Goal: Communication & Community: Share content

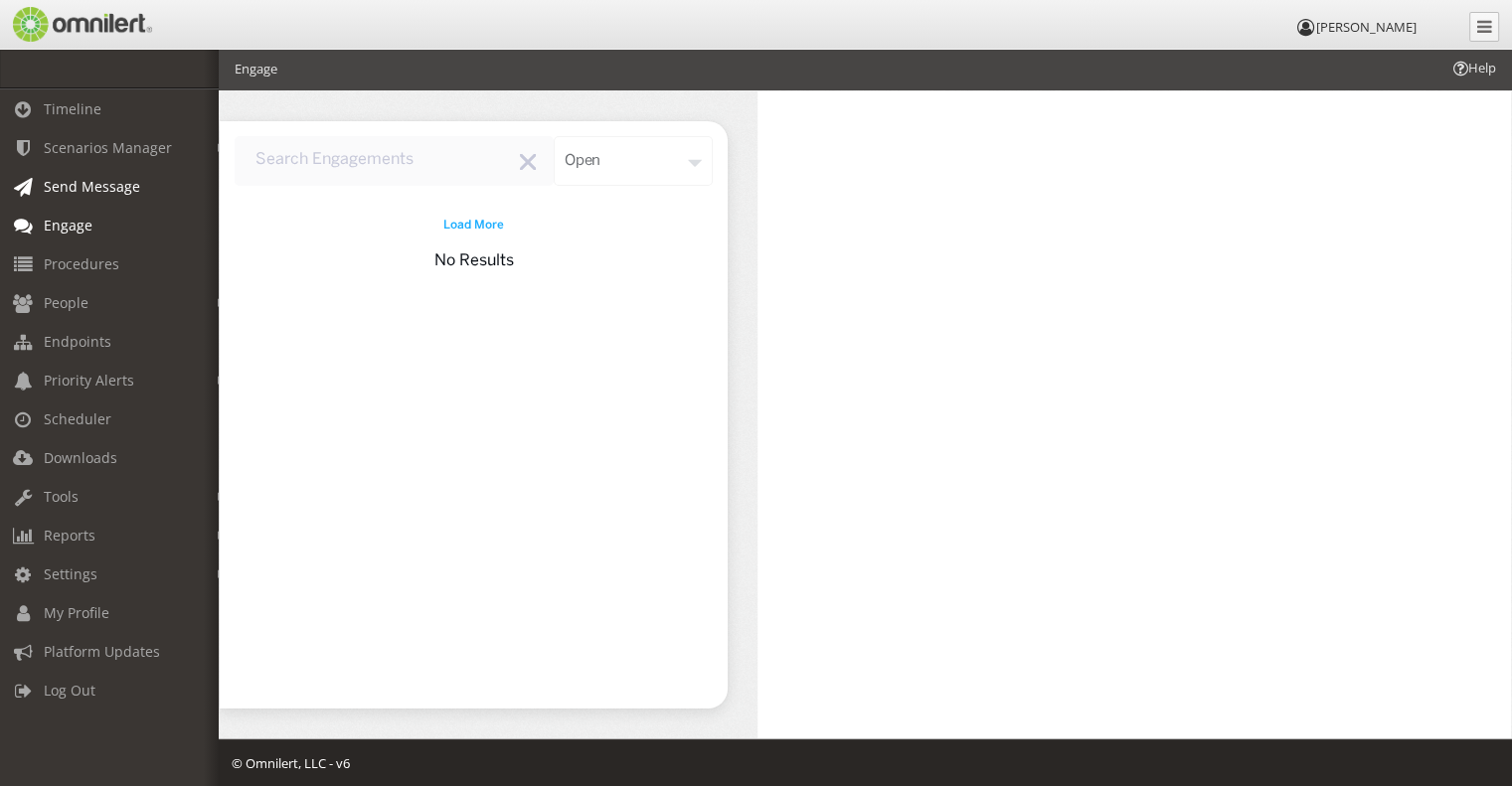
click at [76, 186] on span "Send Message" at bounding box center [92, 186] width 96 height 19
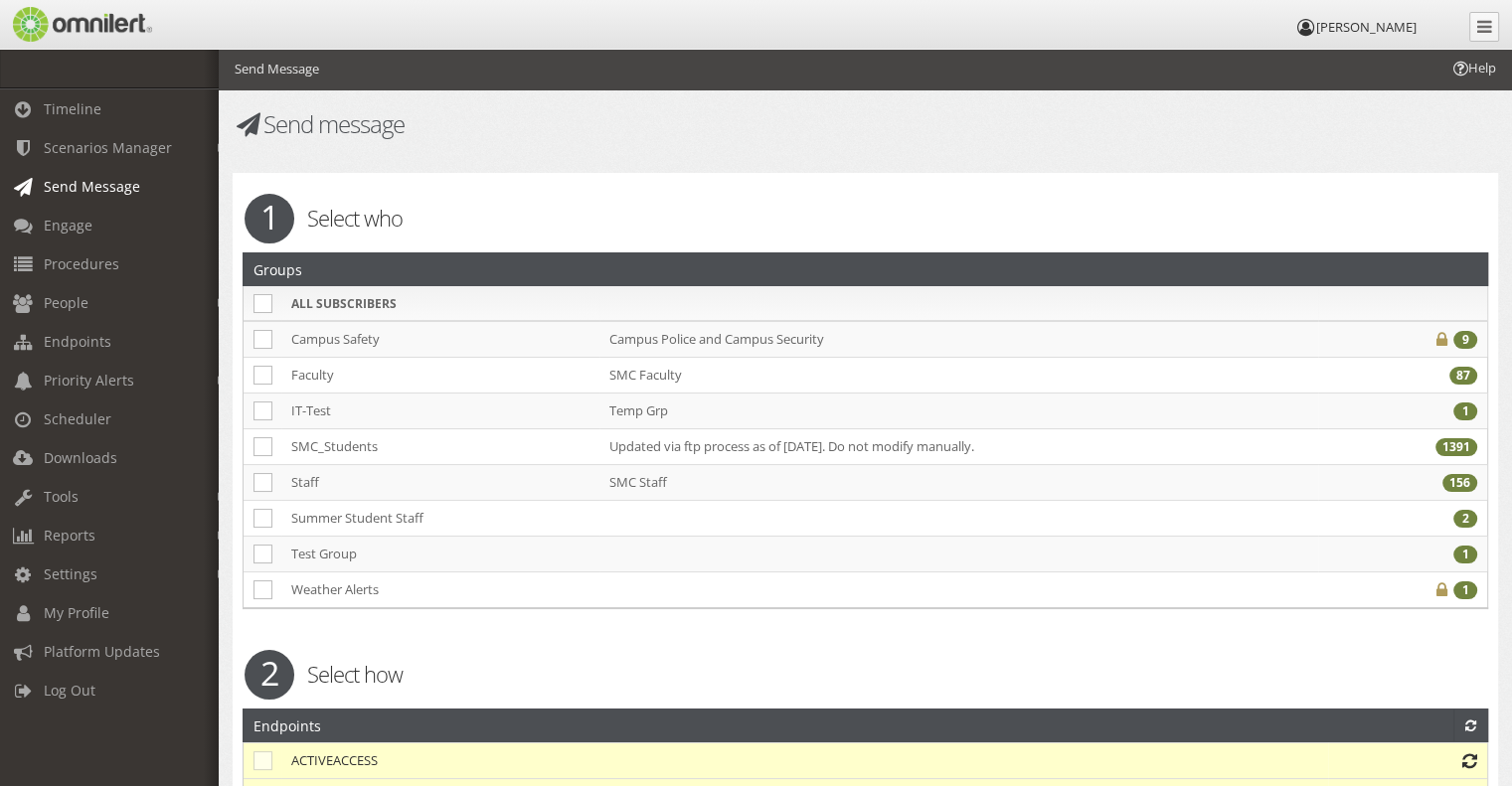
checkbox input "false"
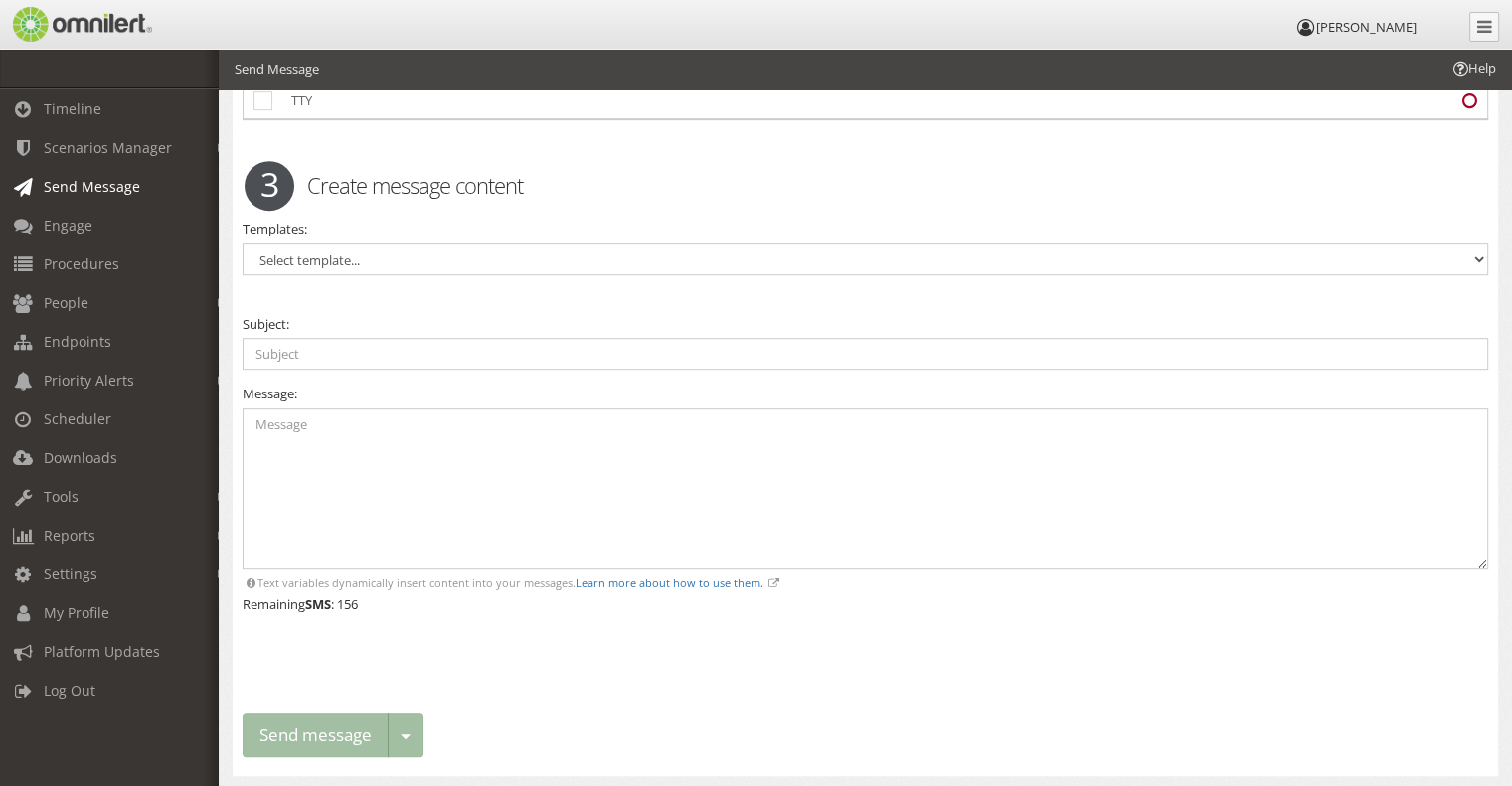
scroll to position [960, 0]
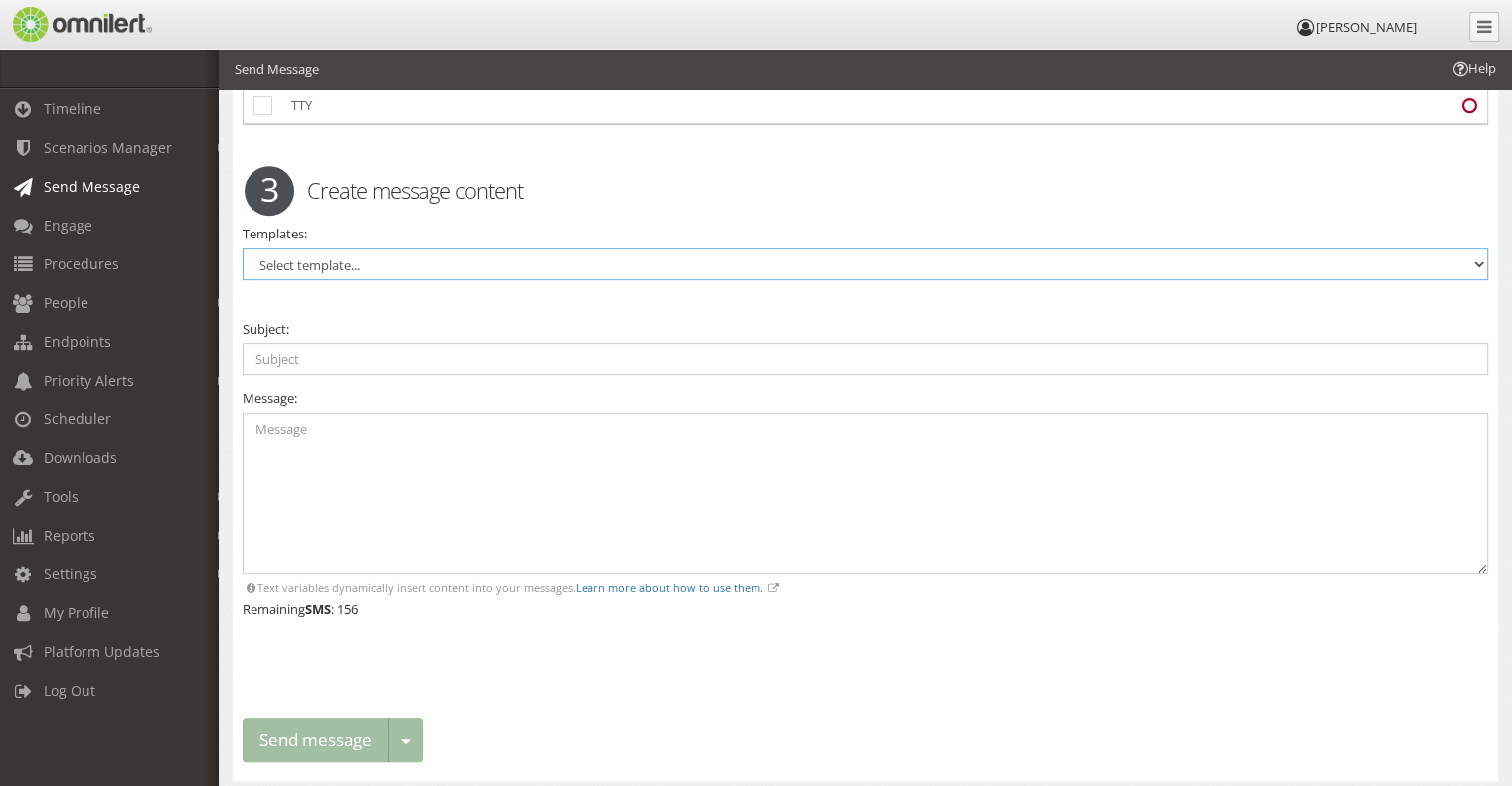
click at [759, 260] on select "Select template..." at bounding box center [865, 265] width 1245 height 32
drag, startPoint x: 58, startPoint y: 495, endPoint x: 46, endPoint y: 489, distance: 13.4
click at [46, 489] on span "Tools" at bounding box center [61, 496] width 35 height 19
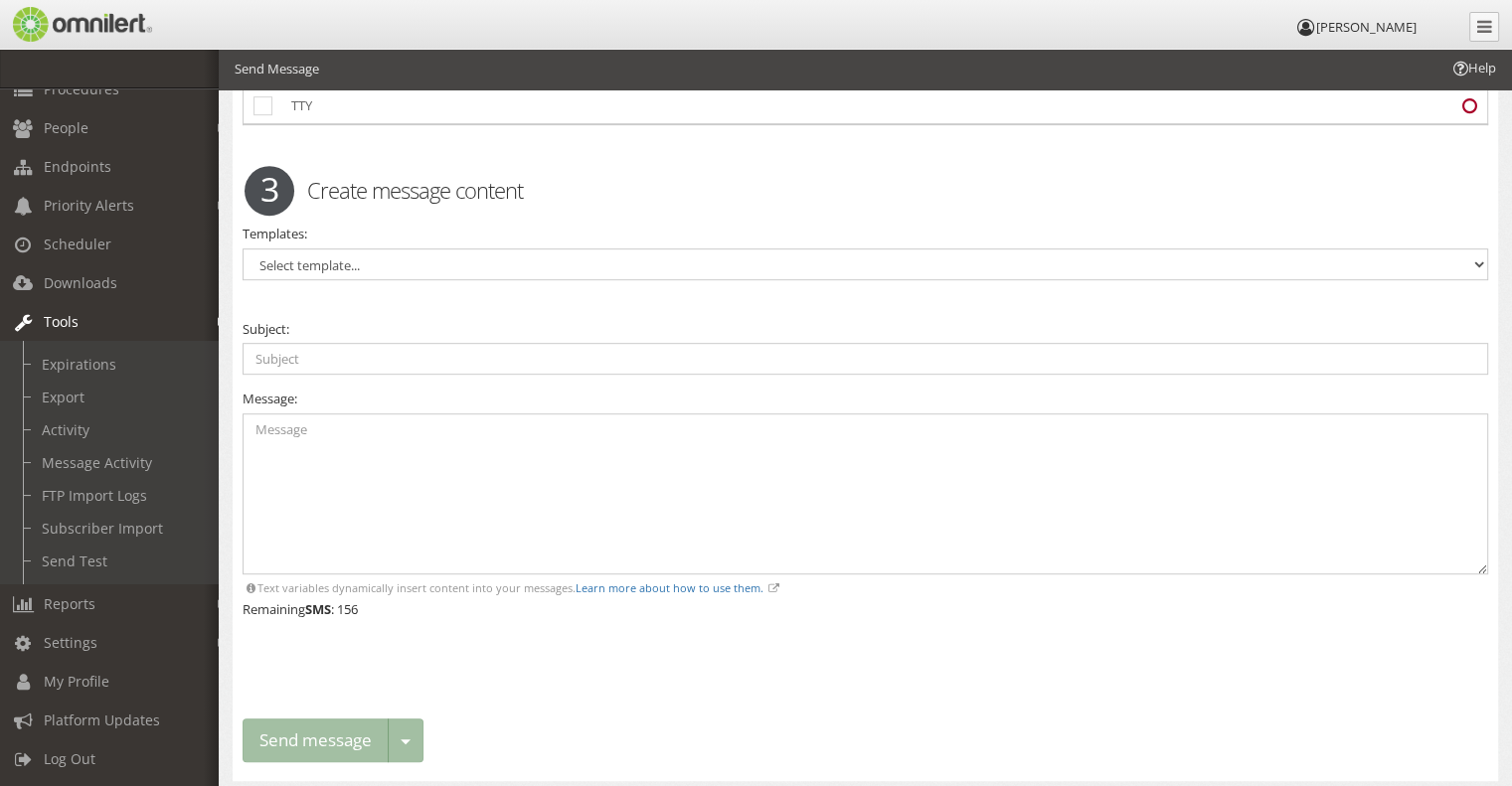
scroll to position [194, 0]
click at [103, 512] on link "Subscriber Import" at bounding box center [118, 528] width 237 height 33
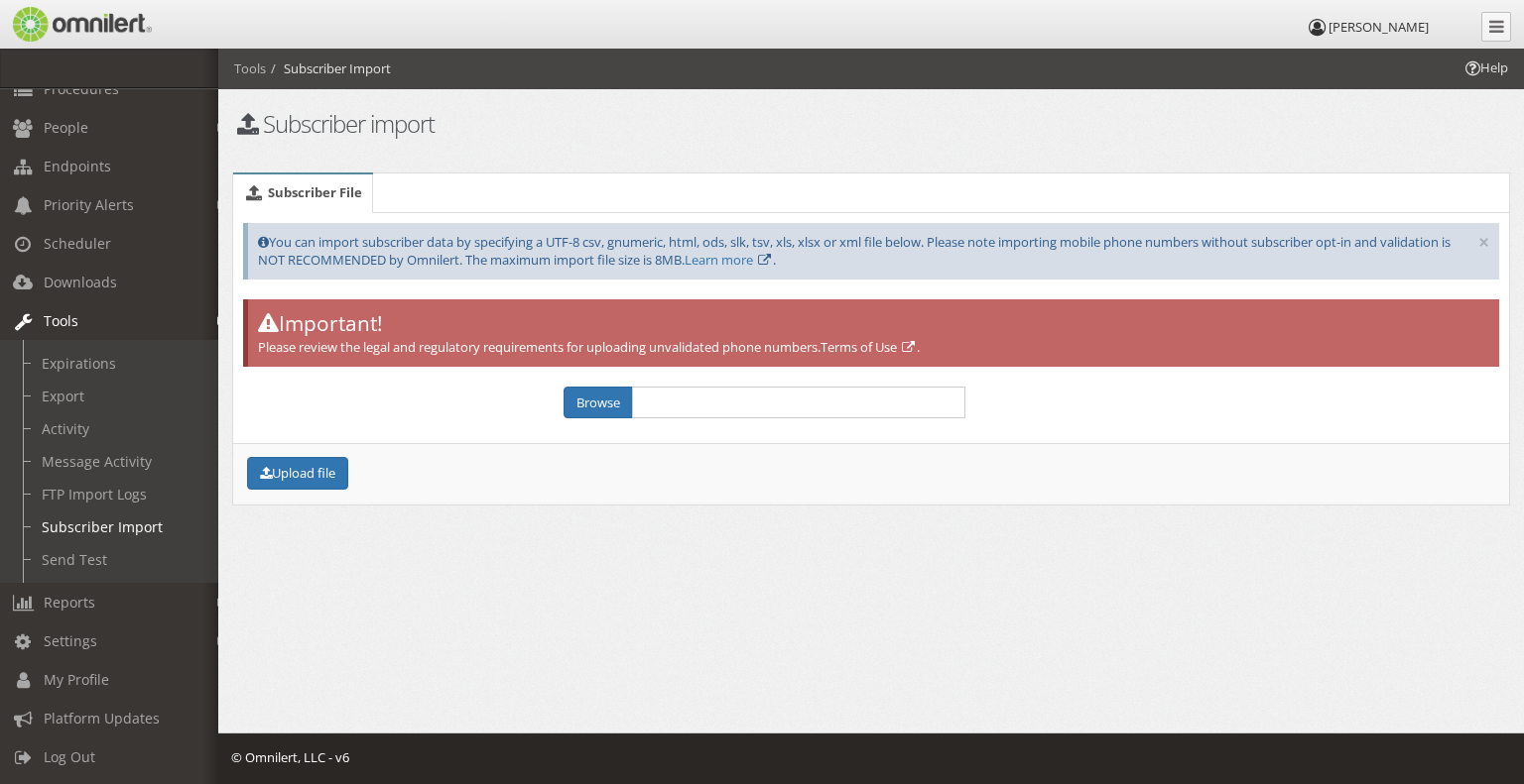
click at [217, 317] on em at bounding box center [221, 322] width 9 height 11
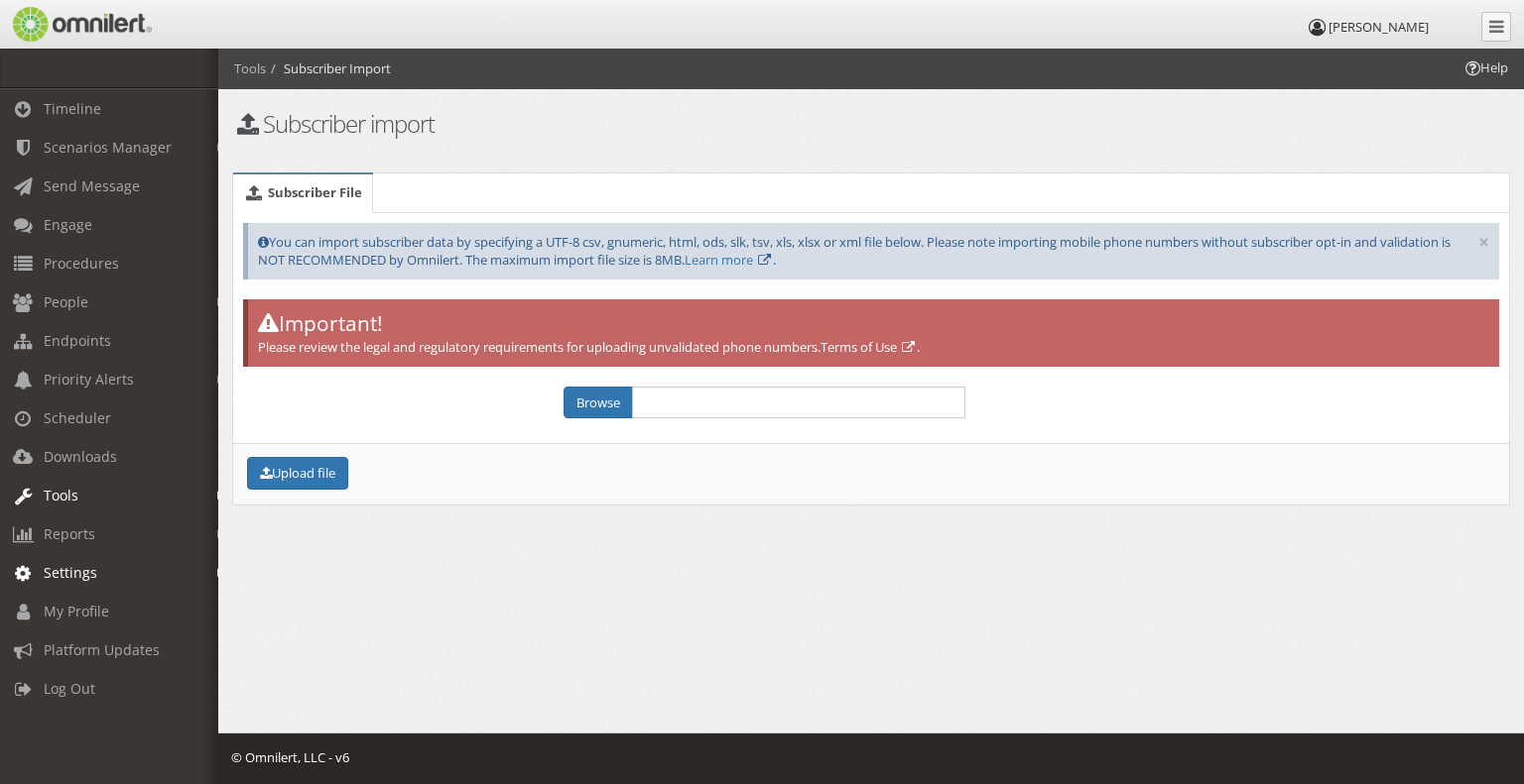
click at [78, 578] on span "Settings" at bounding box center [70, 573] width 54 height 19
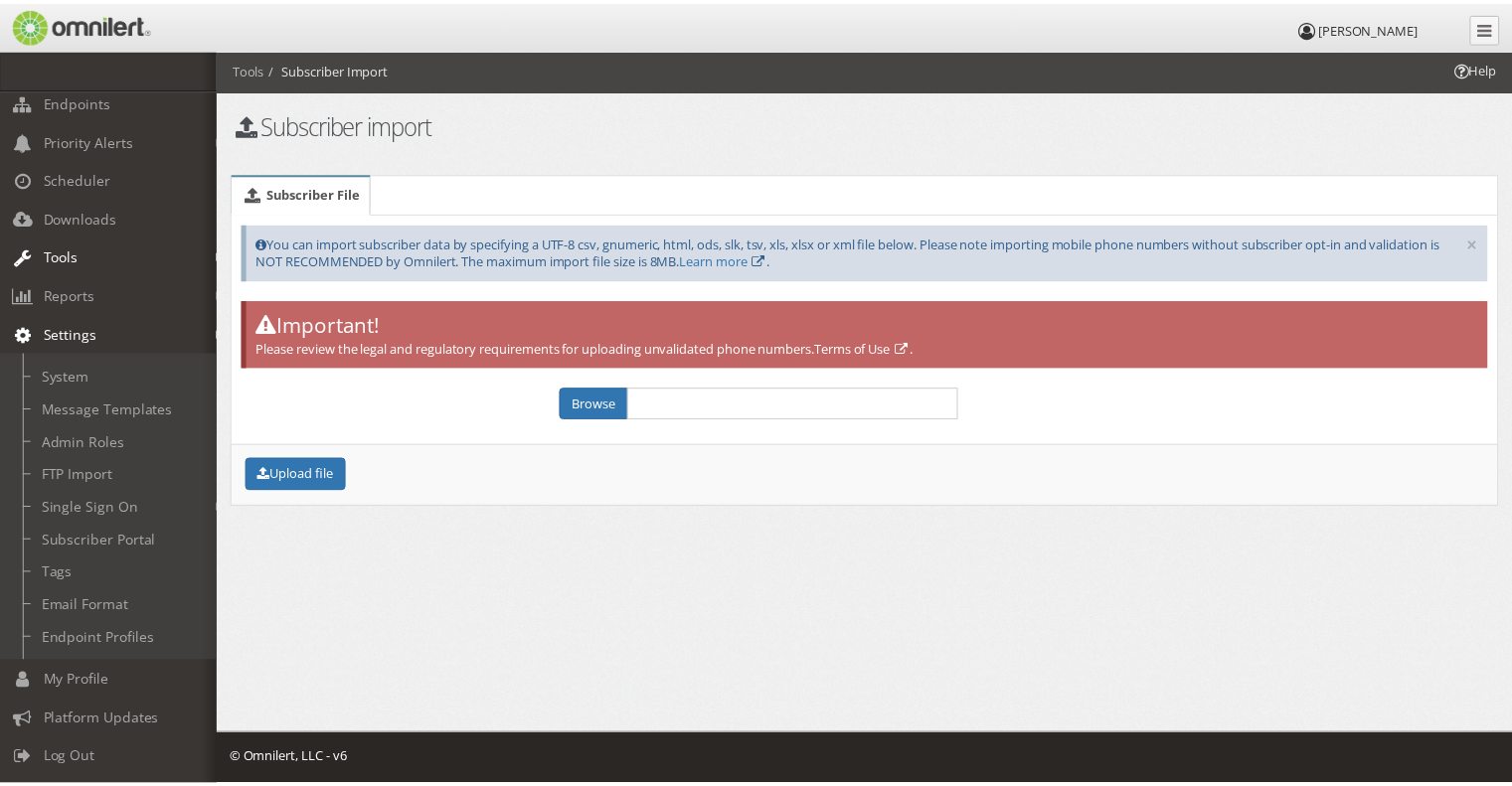
scroll to position [259, 0]
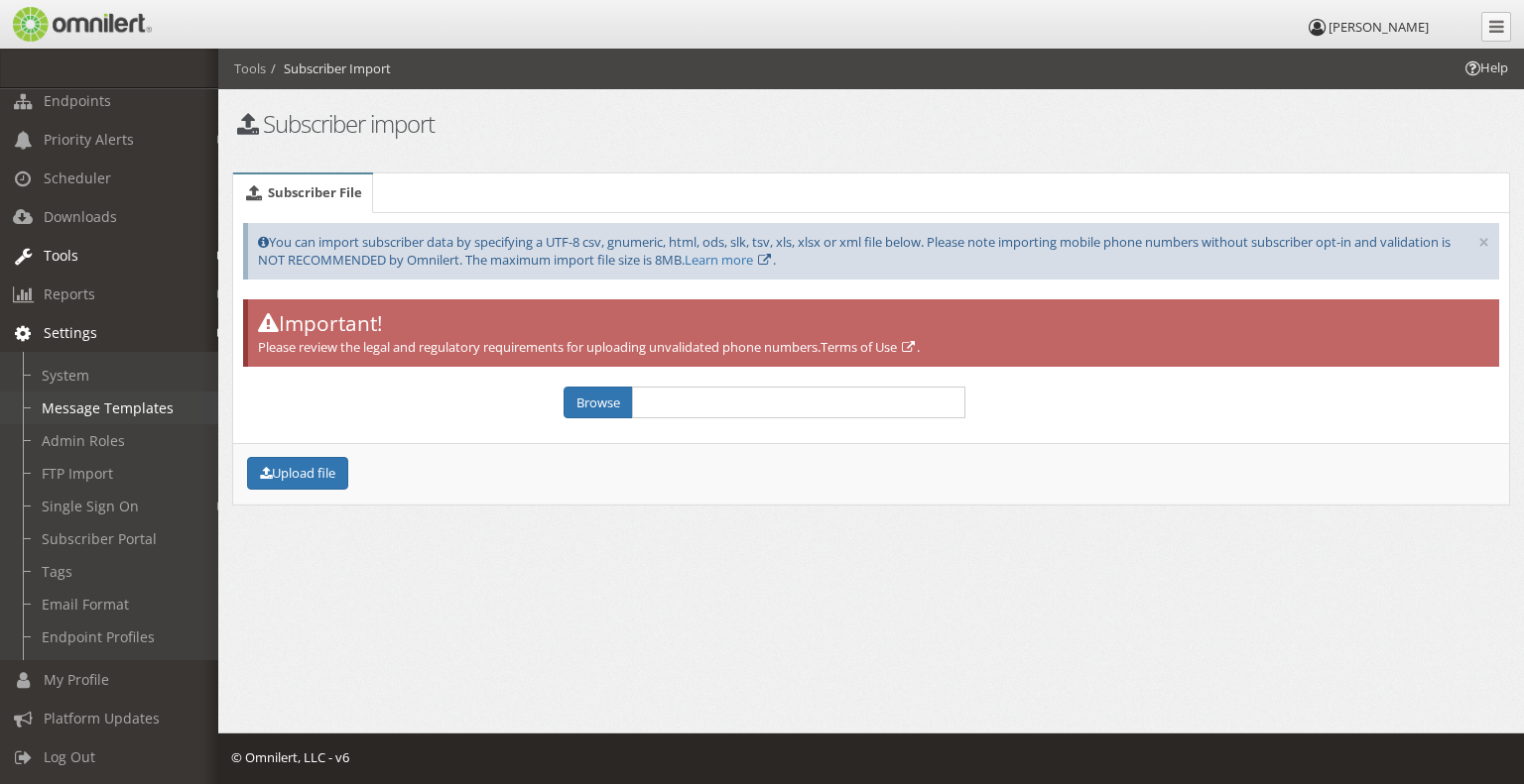
click at [89, 397] on link "Message Templates" at bounding box center [118, 408] width 236 height 33
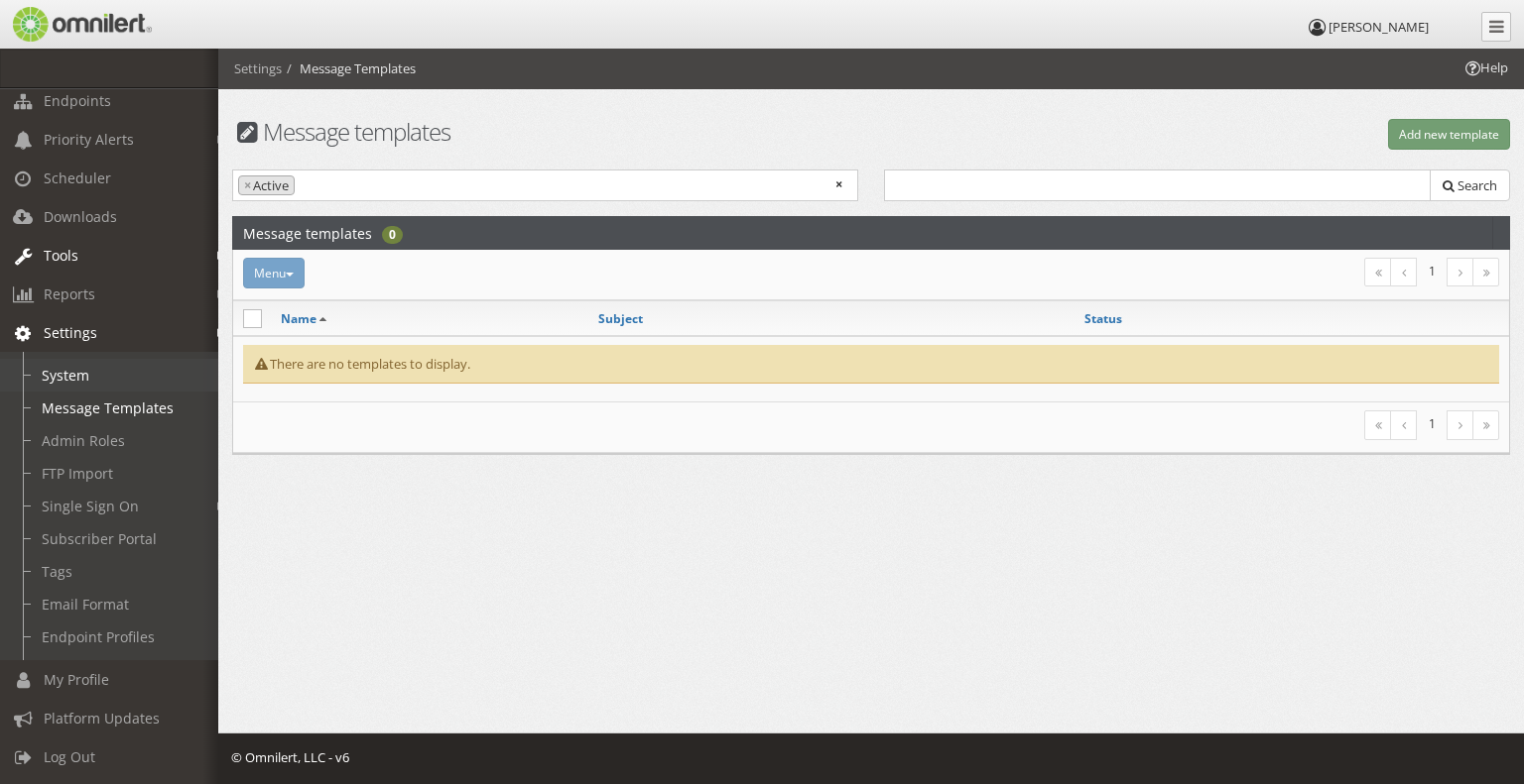
click at [71, 359] on link "System" at bounding box center [118, 375] width 236 height 33
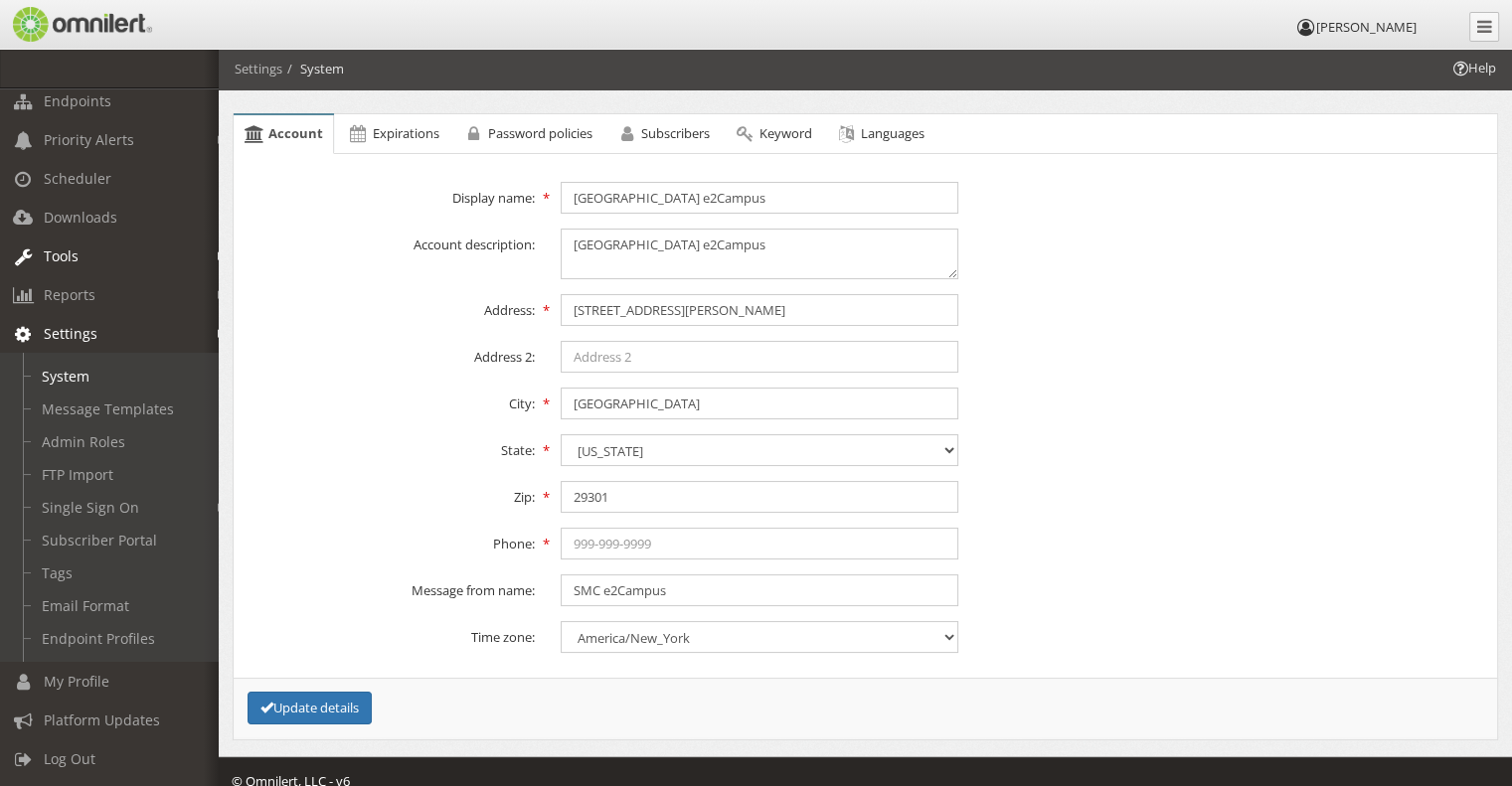
scroll to position [59, 0]
click at [396, 135] on span "Expirations" at bounding box center [406, 134] width 67 height 18
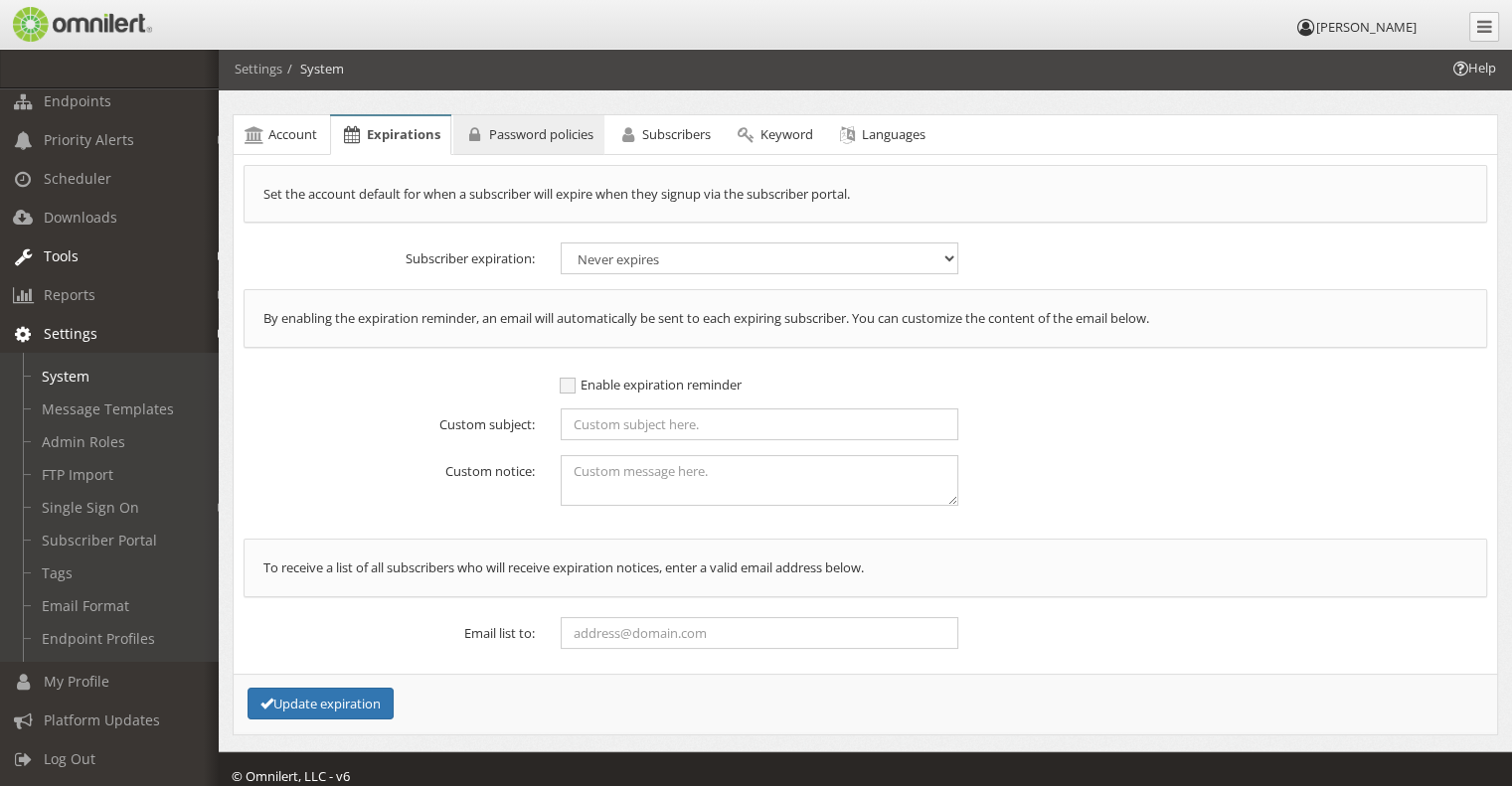
click at [507, 130] on span "Password policies" at bounding box center [541, 134] width 104 height 18
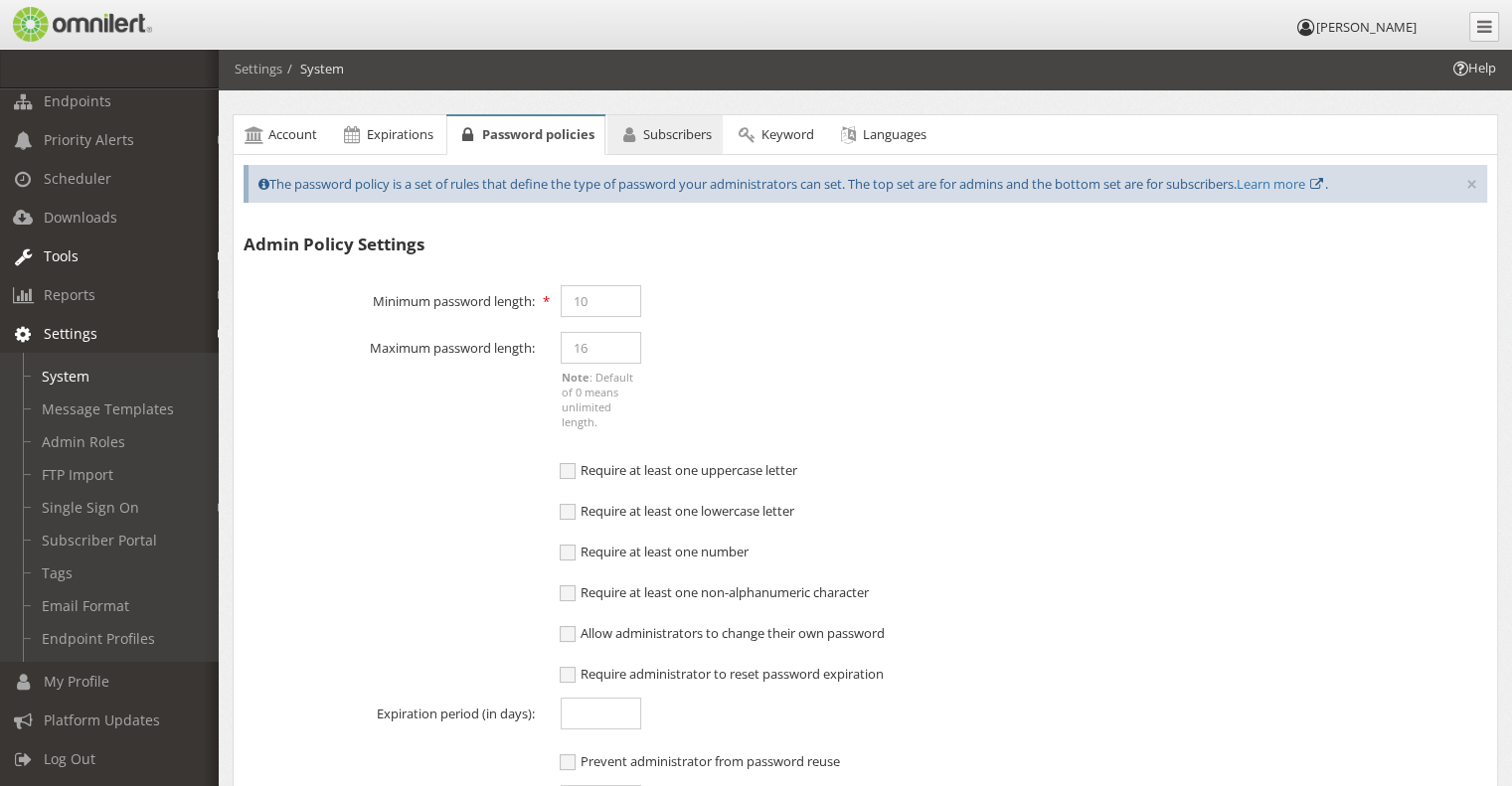
click at [673, 131] on span "Subscribers" at bounding box center [677, 134] width 69 height 18
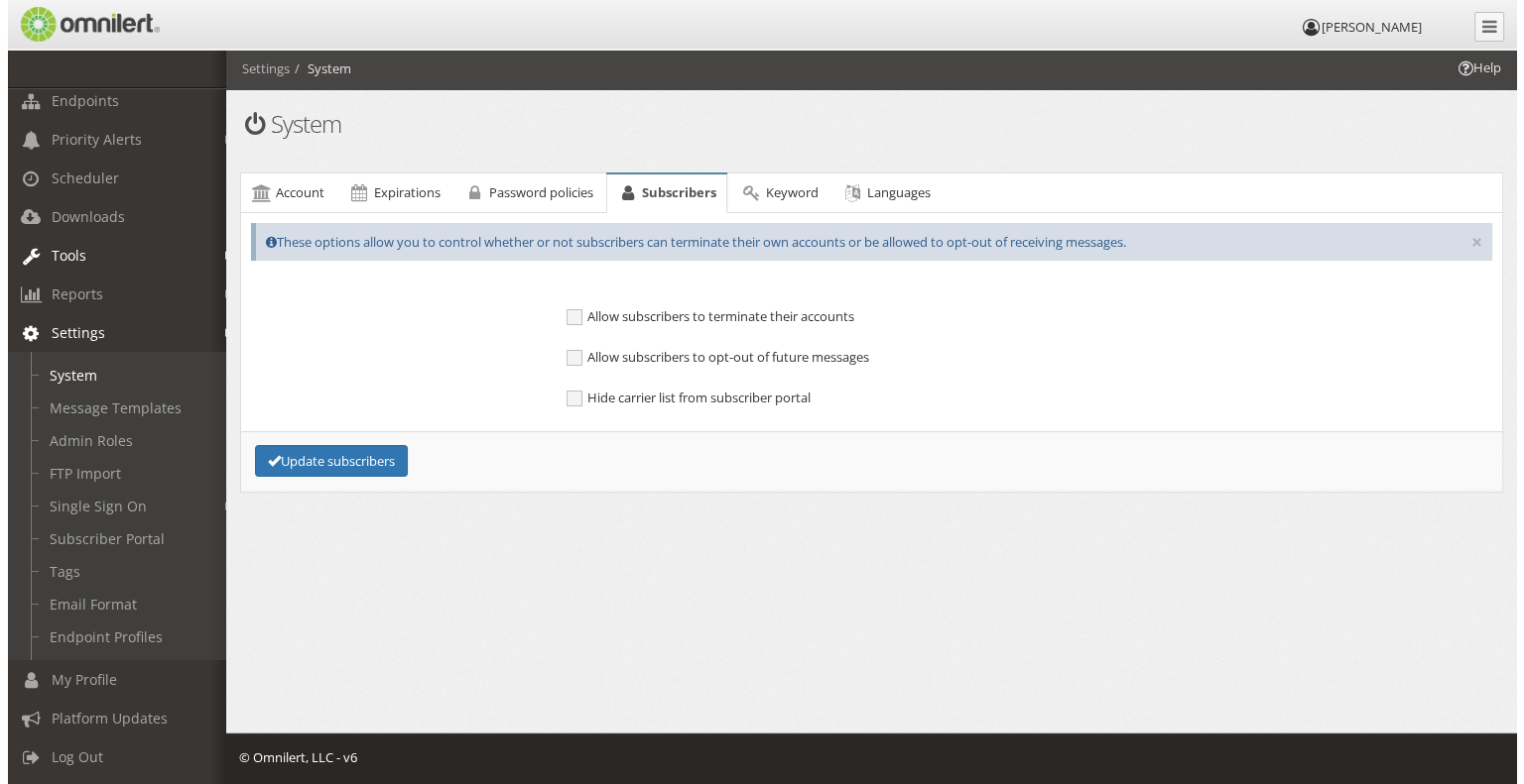
scroll to position [0, 0]
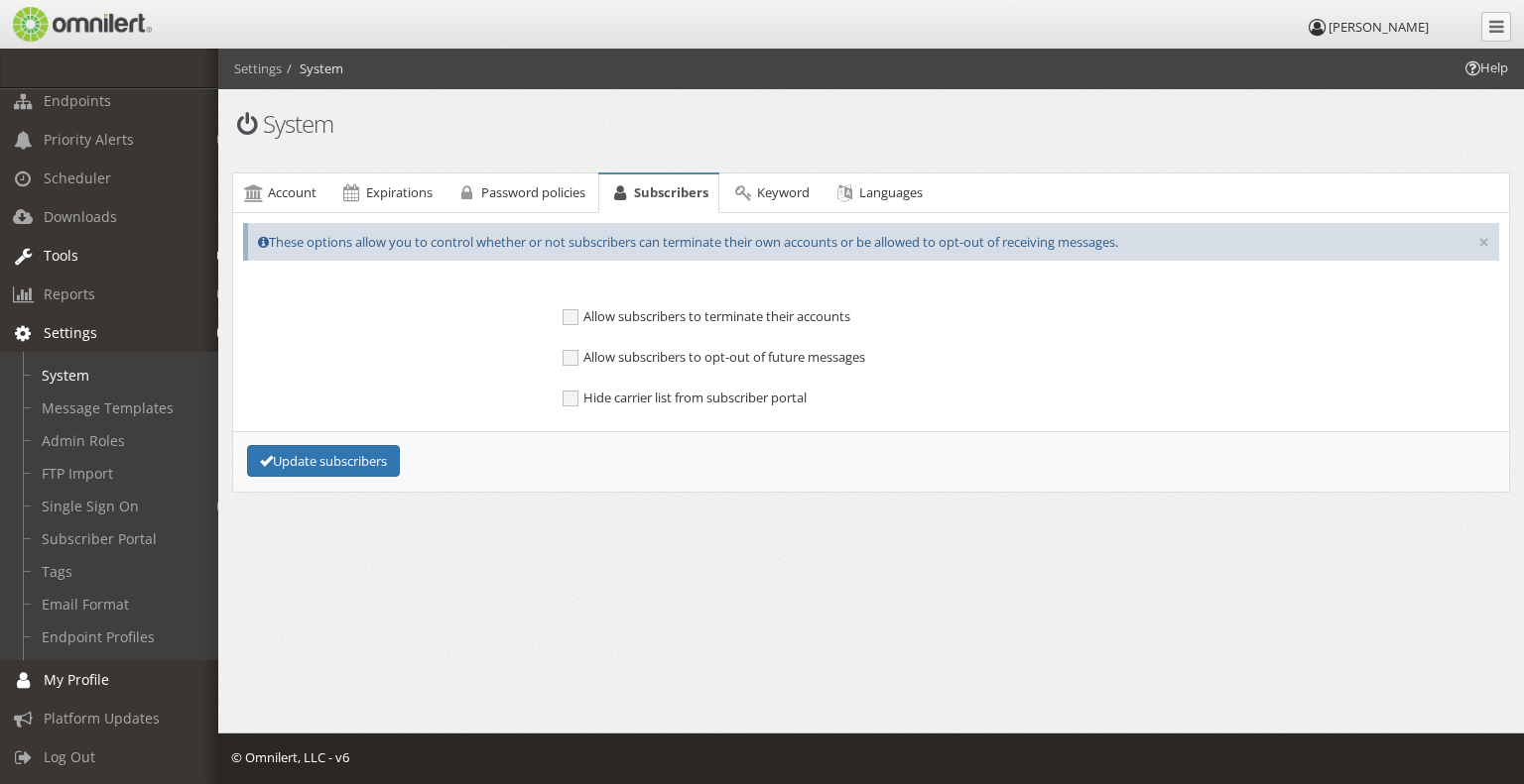
click at [90, 671] on span "My Profile" at bounding box center [76, 680] width 66 height 19
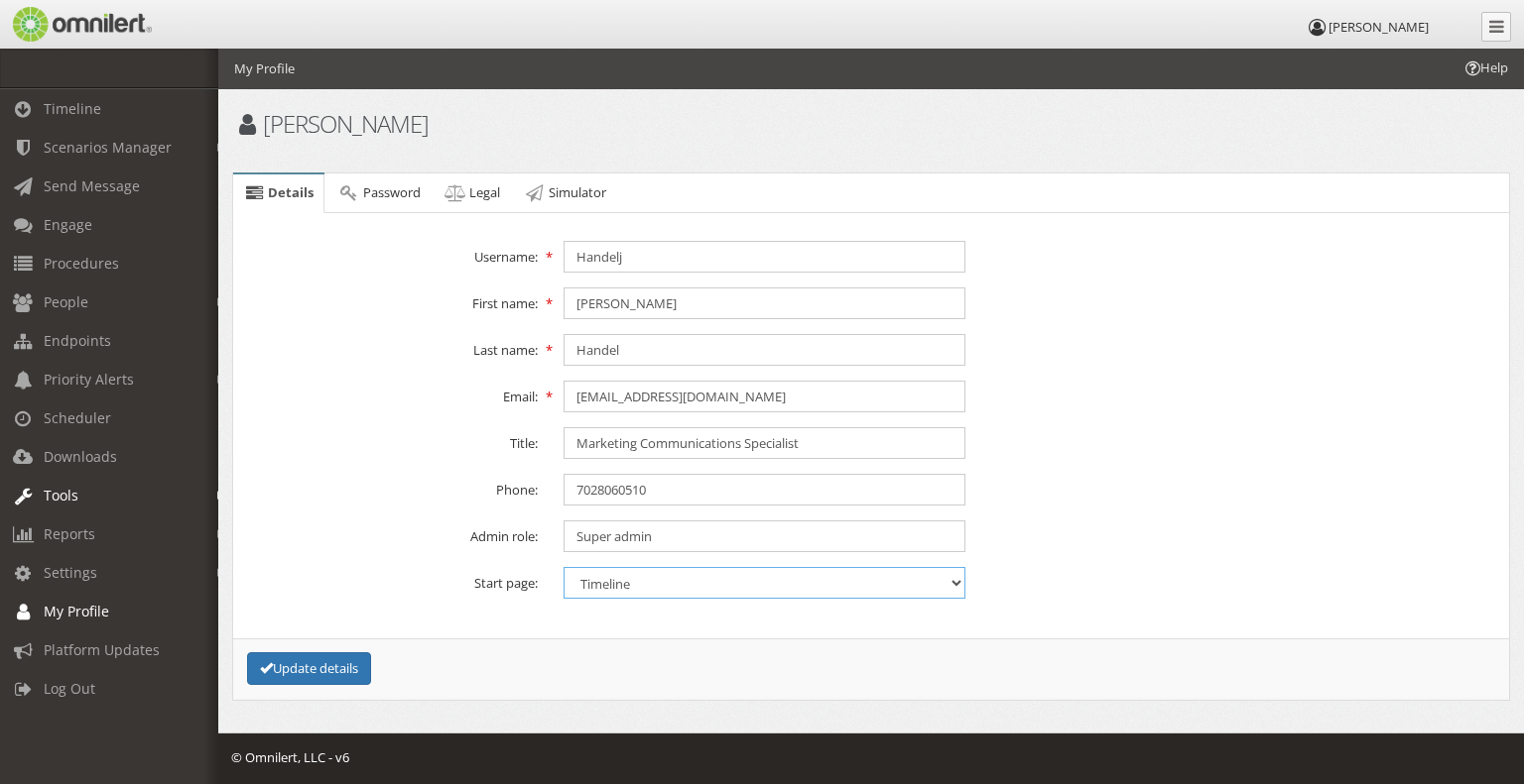
click at [954, 585] on select "Timeline Launch scenarios Send message Subscribers" at bounding box center [764, 584] width 402 height 32
click at [1144, 571] on div "Start page: Timeline Launch scenarios Send message Subscribers" at bounding box center [871, 584] width 1282 height 32
click at [367, 193] on span "Password" at bounding box center [392, 193] width 58 height 18
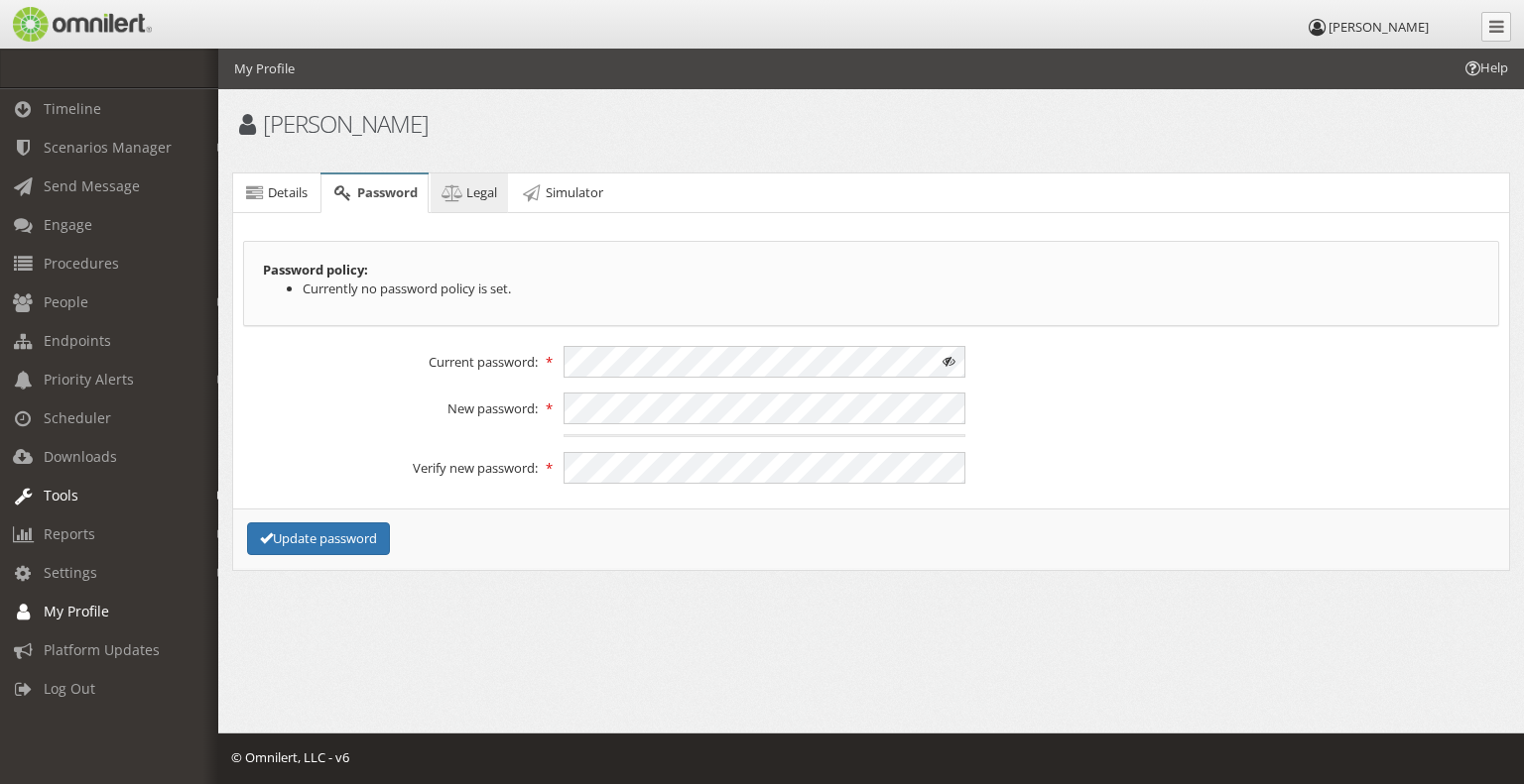
click at [483, 196] on span "Legal" at bounding box center [482, 193] width 31 height 18
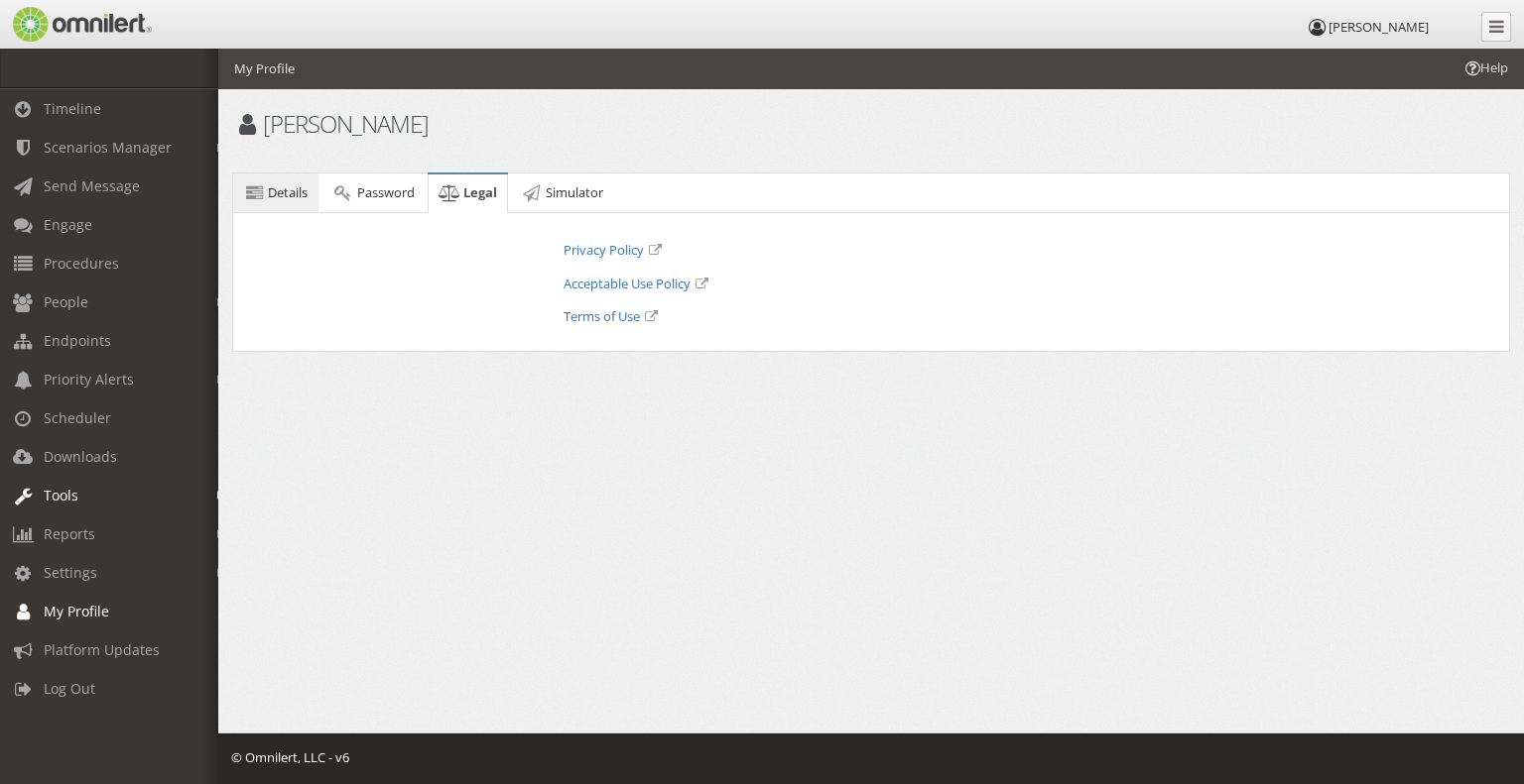
click at [282, 184] on span "Details" at bounding box center [288, 193] width 40 height 18
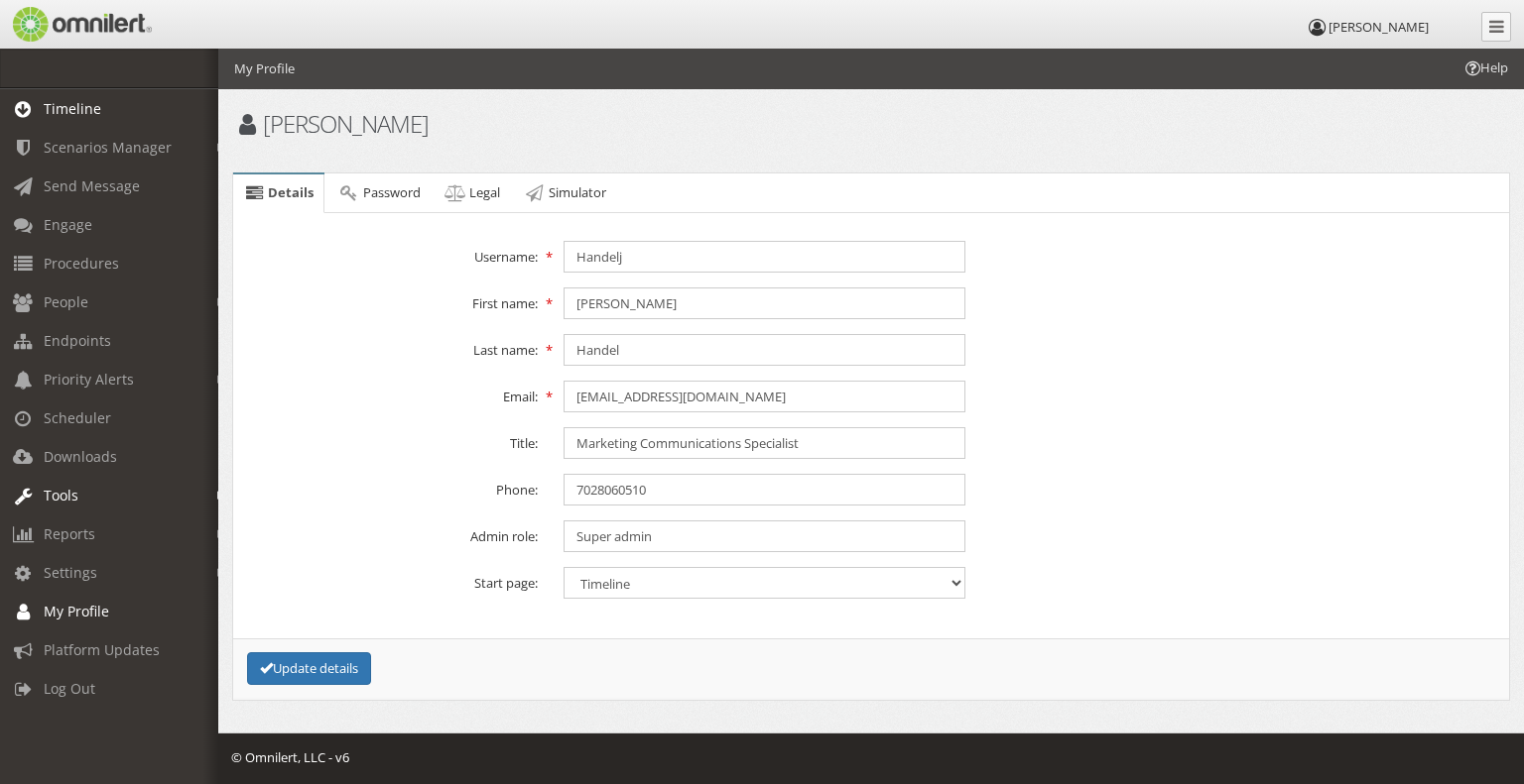
click at [80, 108] on span "Timeline" at bounding box center [72, 108] width 58 height 19
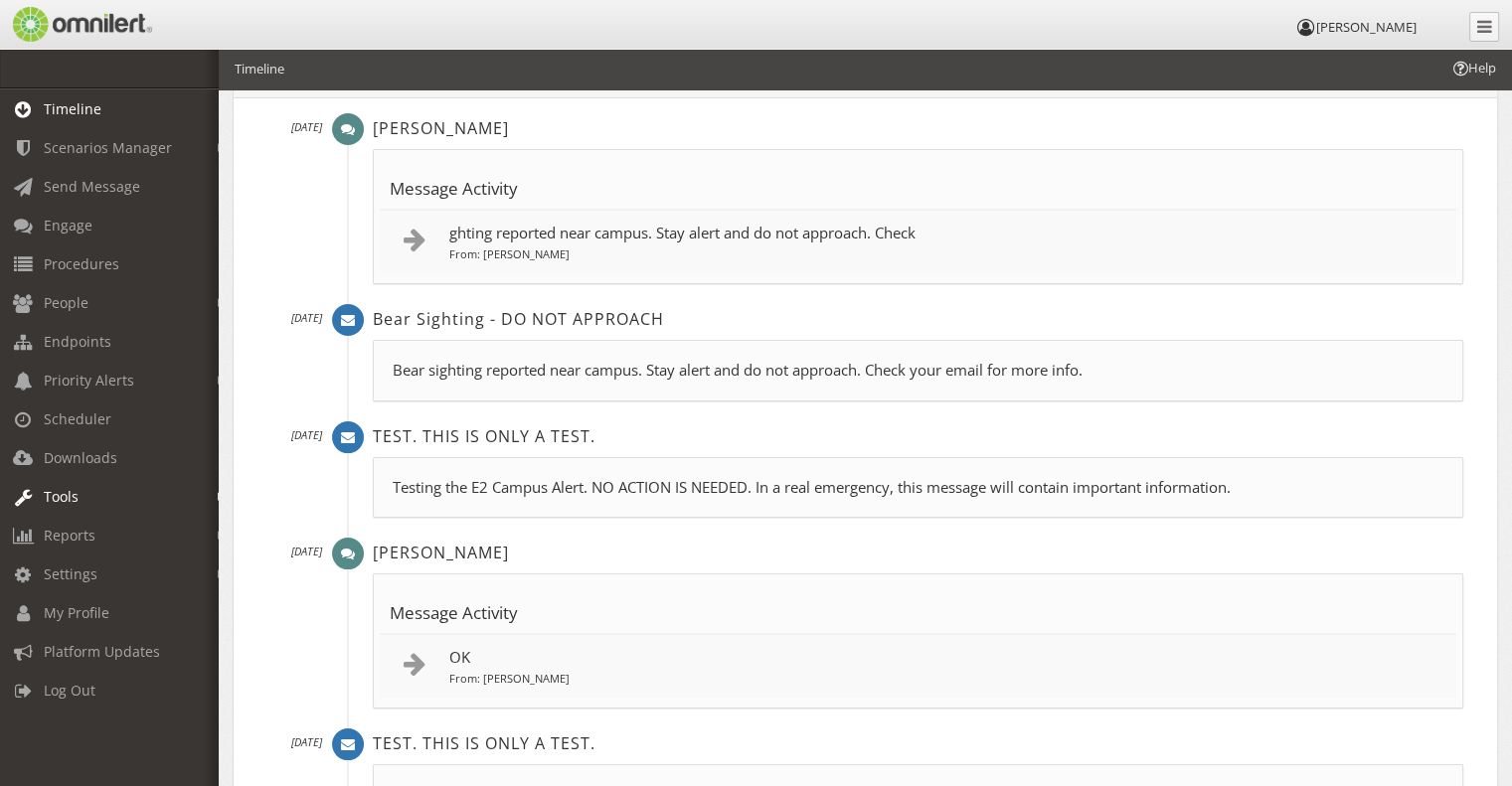
scroll to position [119, 0]
click at [689, 234] on p "ghting reported near campus. Stay alert and do not approach. Check" at bounding box center [948, 233] width 997 height 21
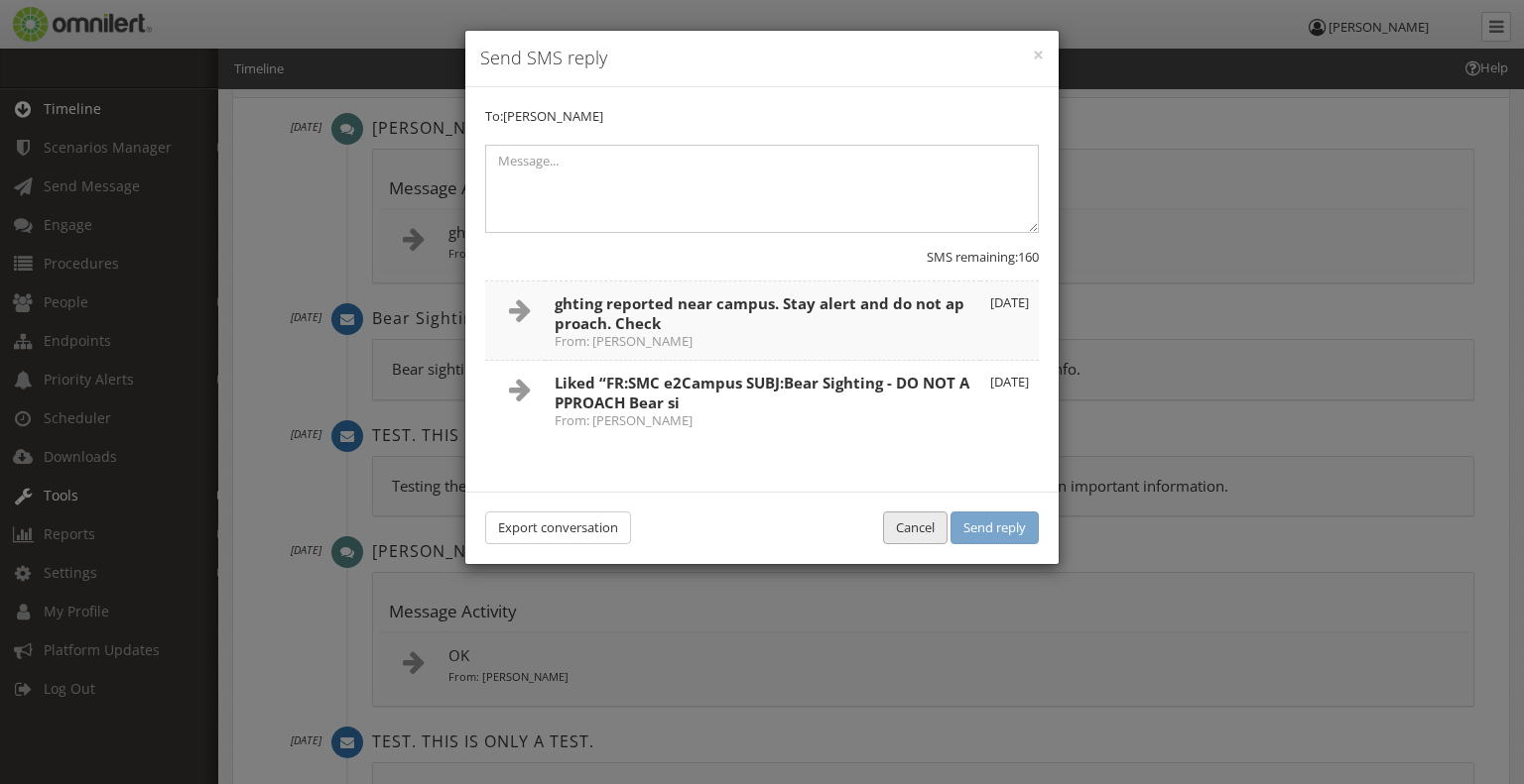
click at [894, 526] on button "Cancel" at bounding box center [914, 528] width 65 height 33
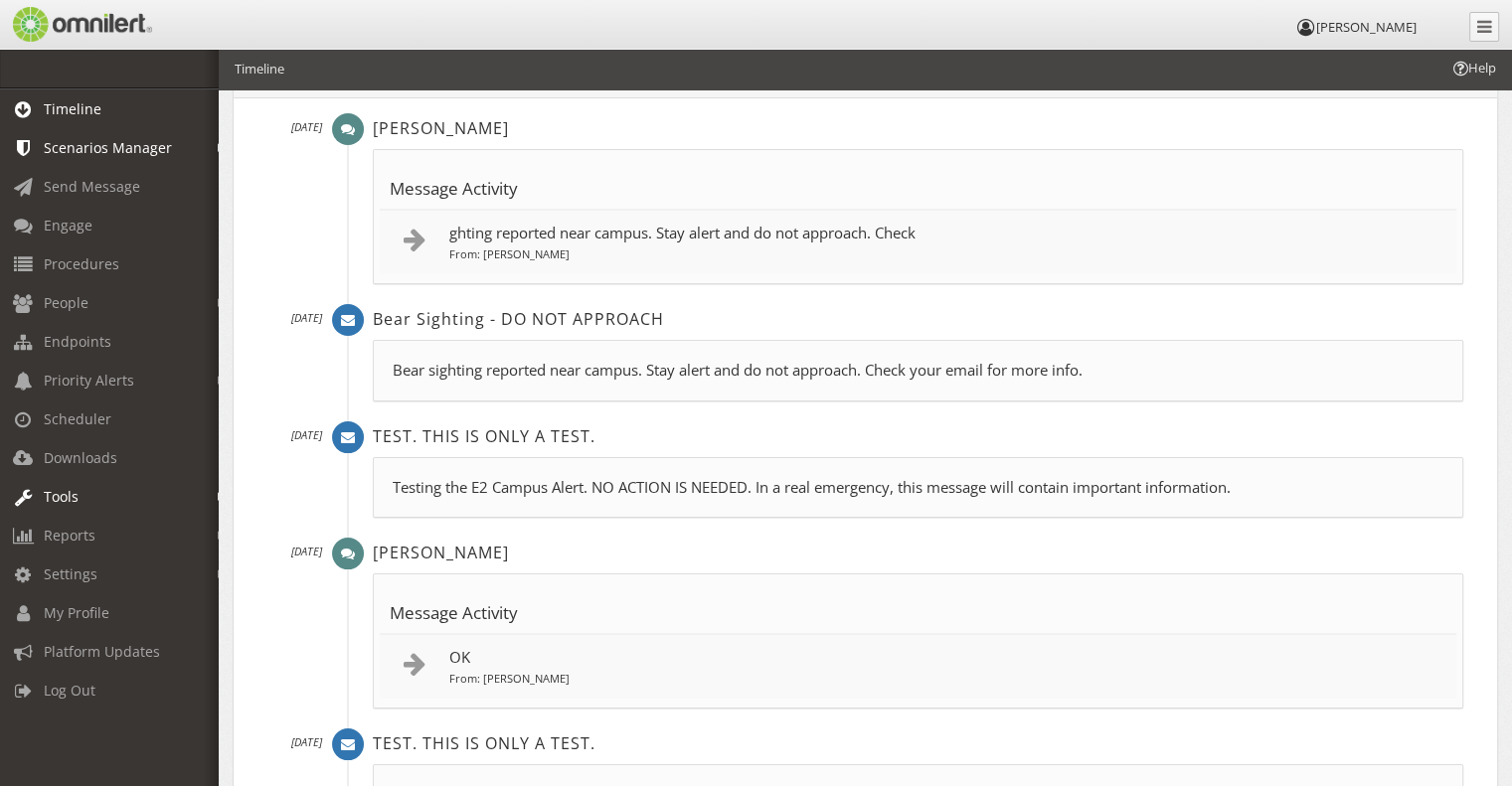
click at [105, 145] on span "Scenarios Manager" at bounding box center [107, 147] width 128 height 19
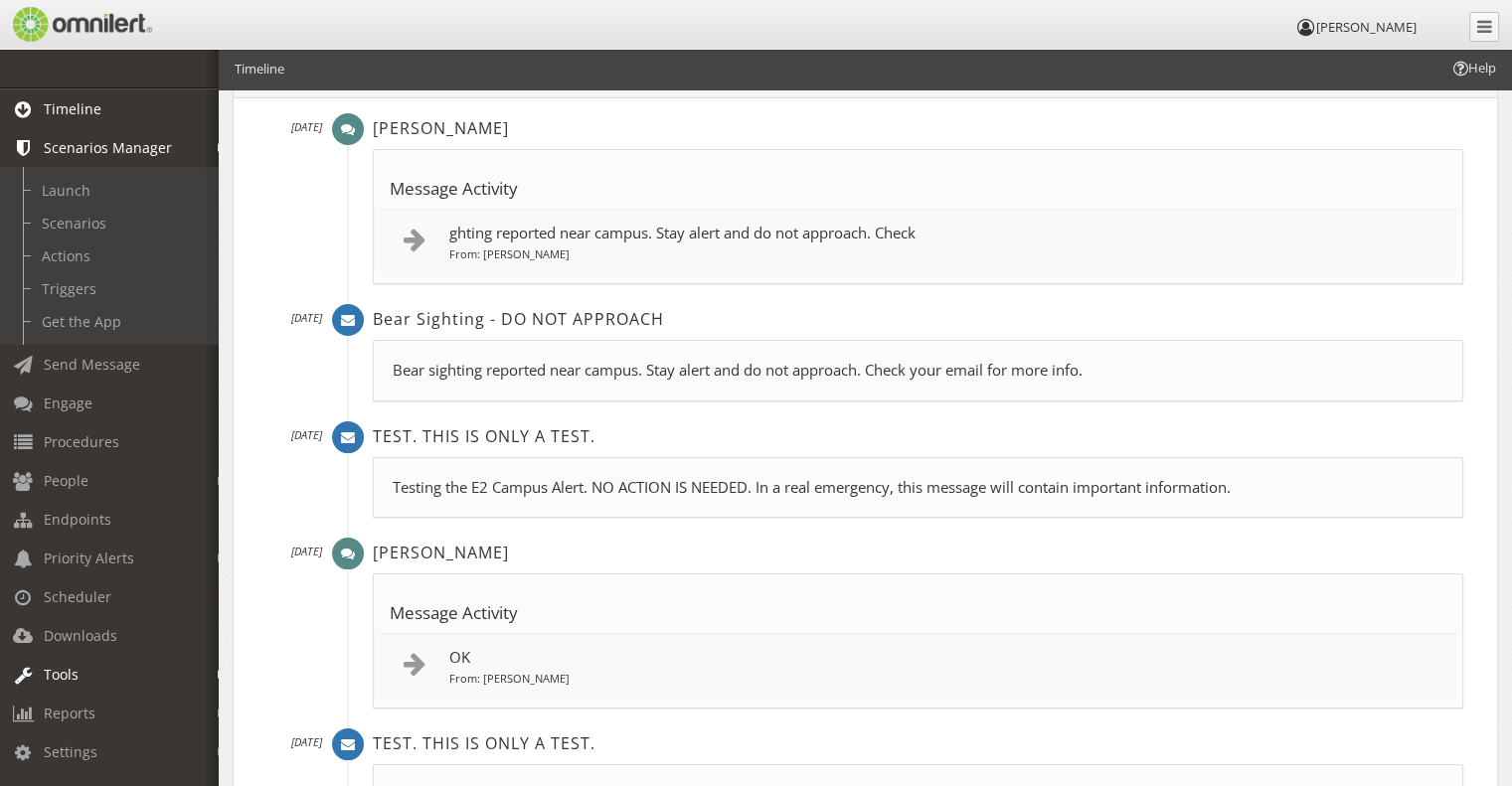
click at [105, 145] on span "Scenarios Manager" at bounding box center [107, 147] width 128 height 19
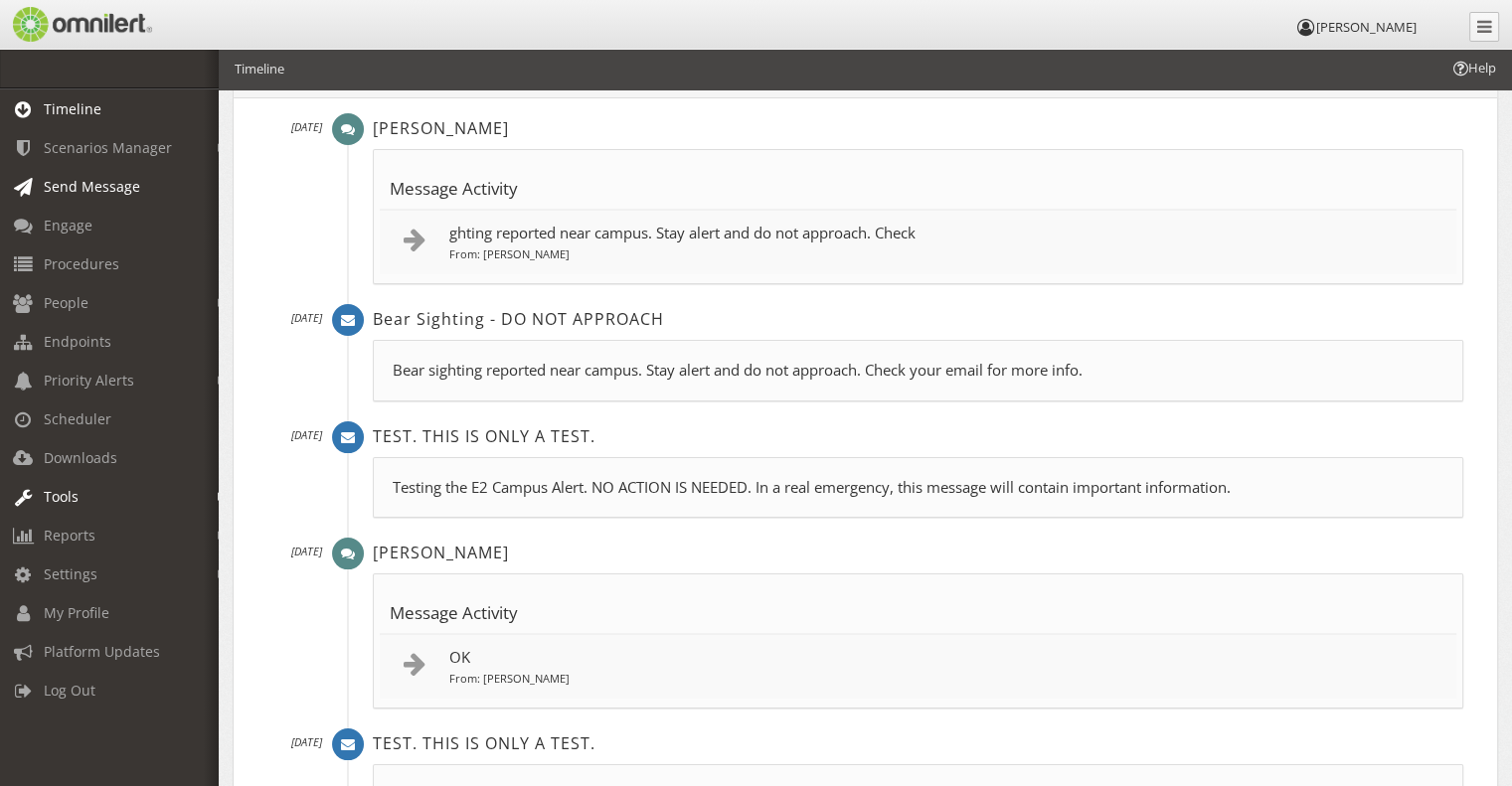
click at [94, 182] on span "Send Message" at bounding box center [92, 186] width 96 height 19
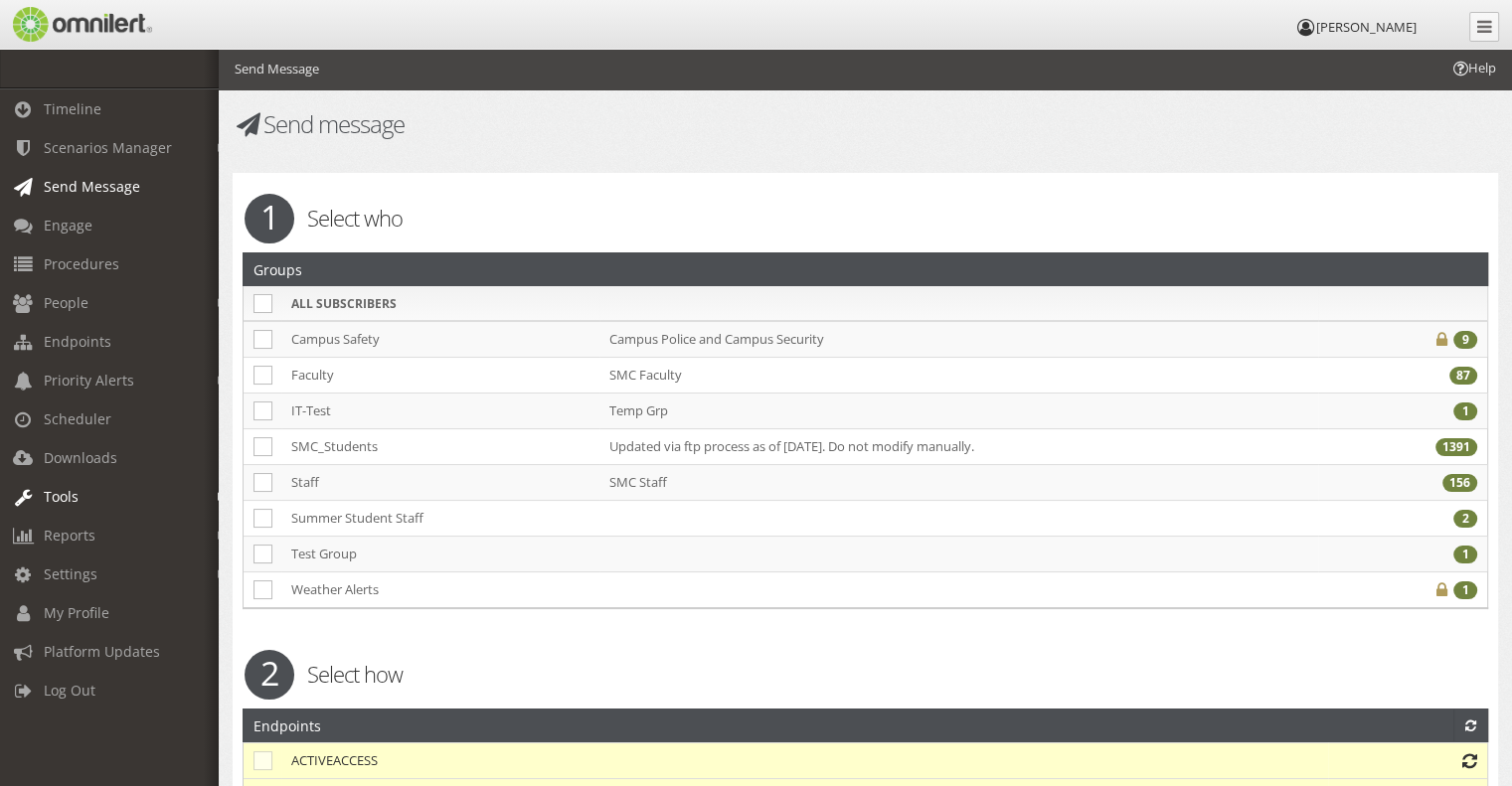
checkbox input "false"
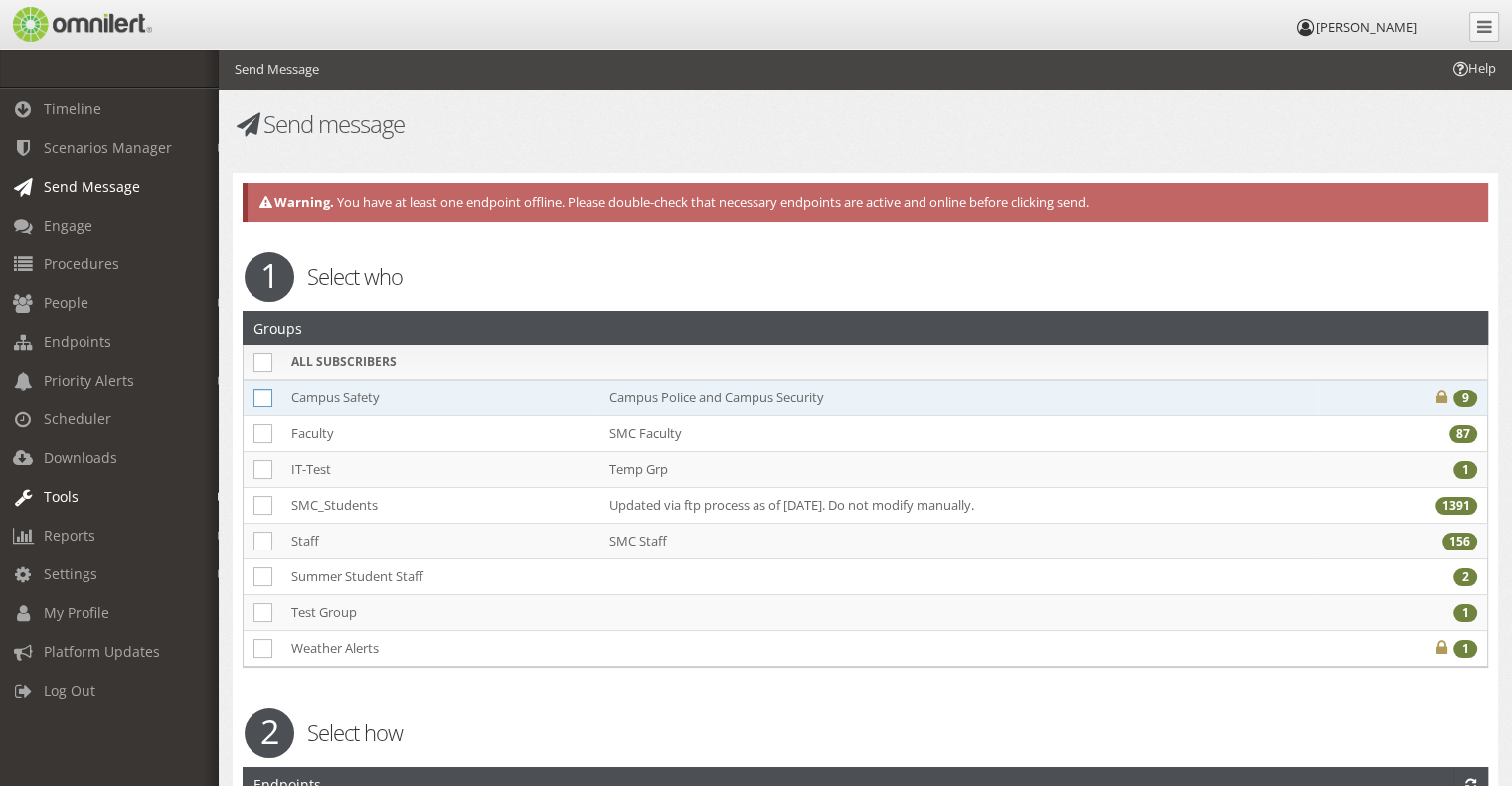
click at [269, 397] on icon at bounding box center [263, 398] width 19 height 19
checkbox input "true"
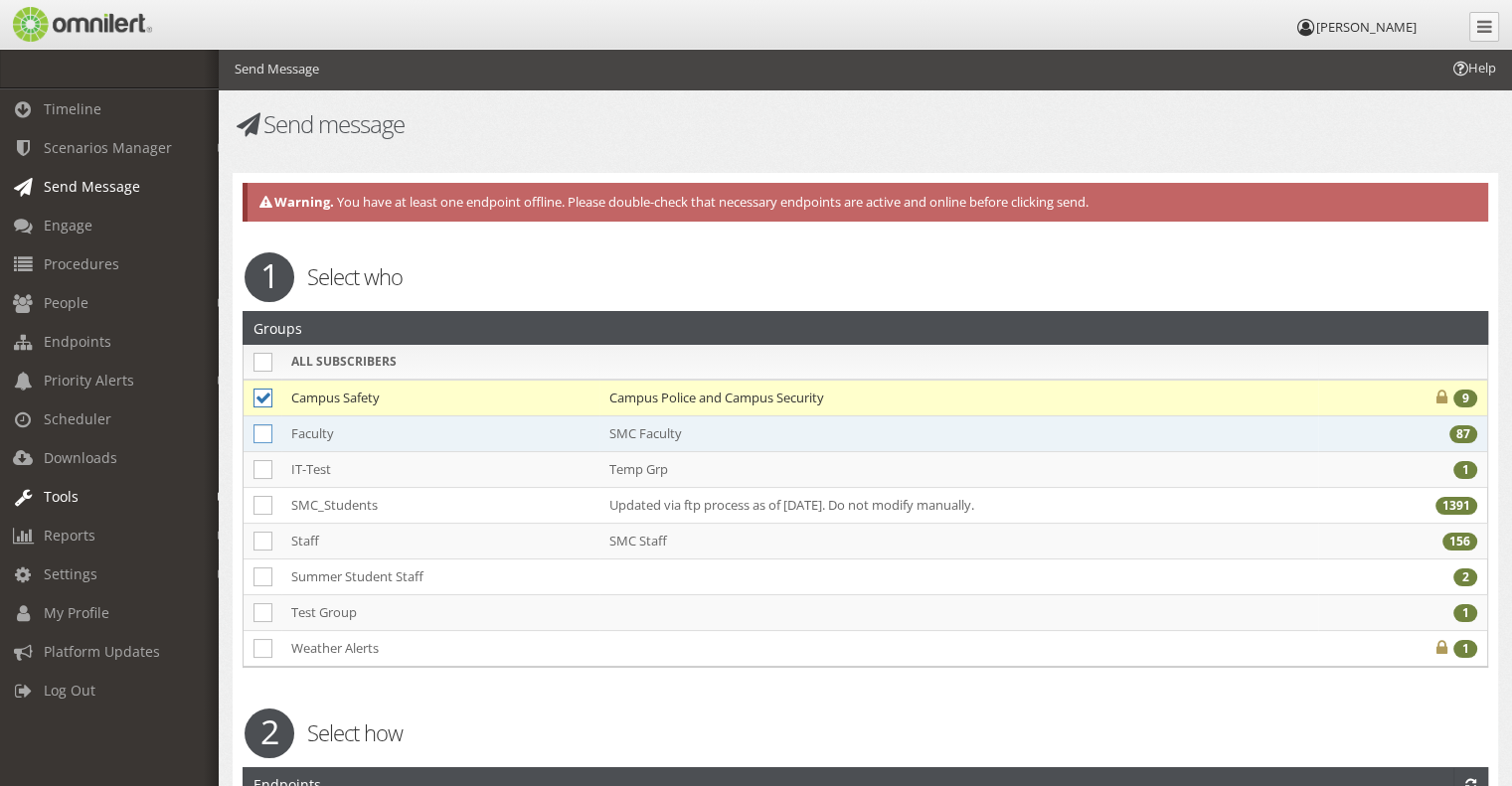
click at [260, 434] on icon at bounding box center [263, 434] width 19 height 19
checkbox input "true"
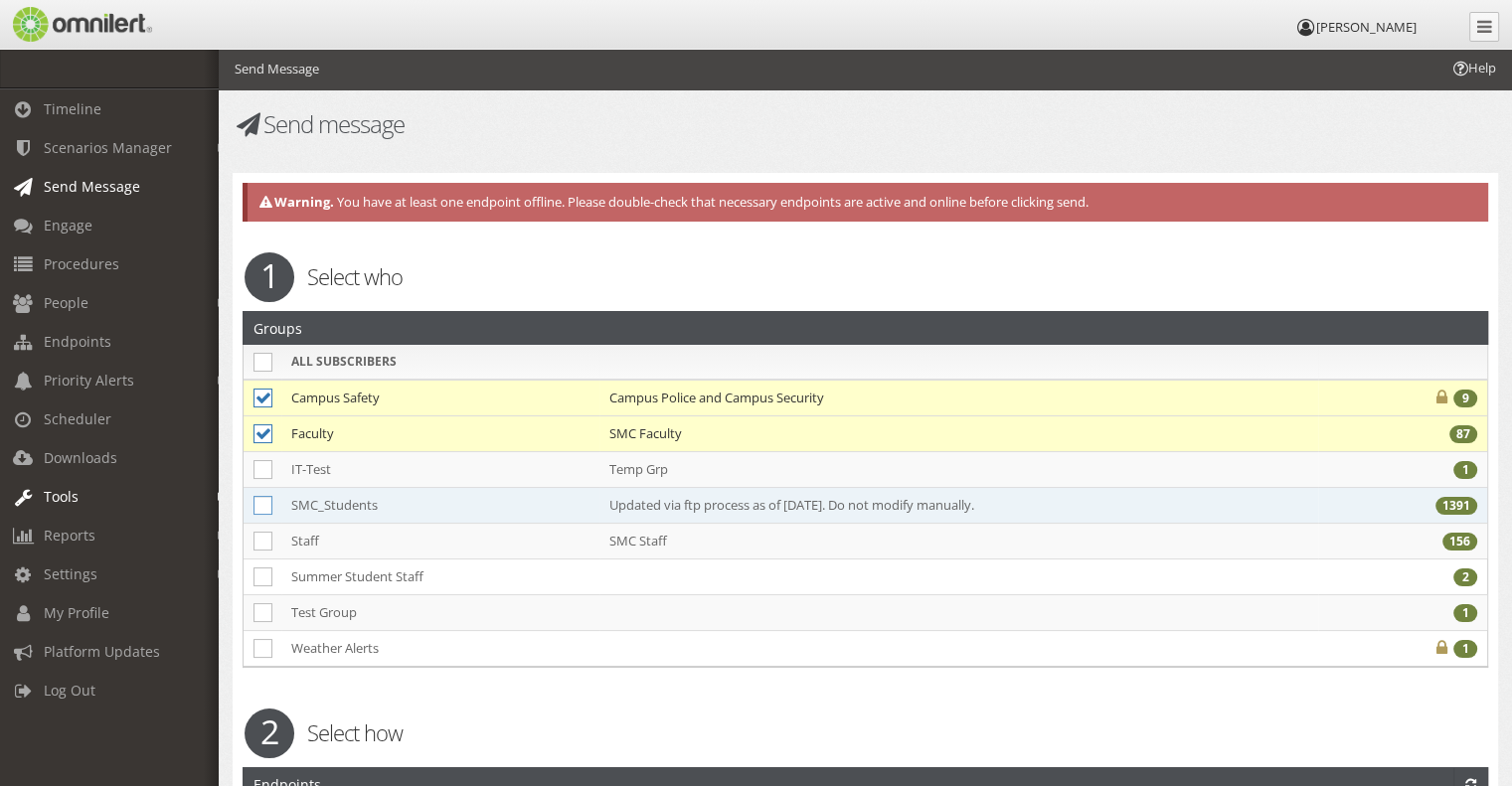
click at [259, 504] on icon at bounding box center [263, 505] width 19 height 19
checkbox input "true"
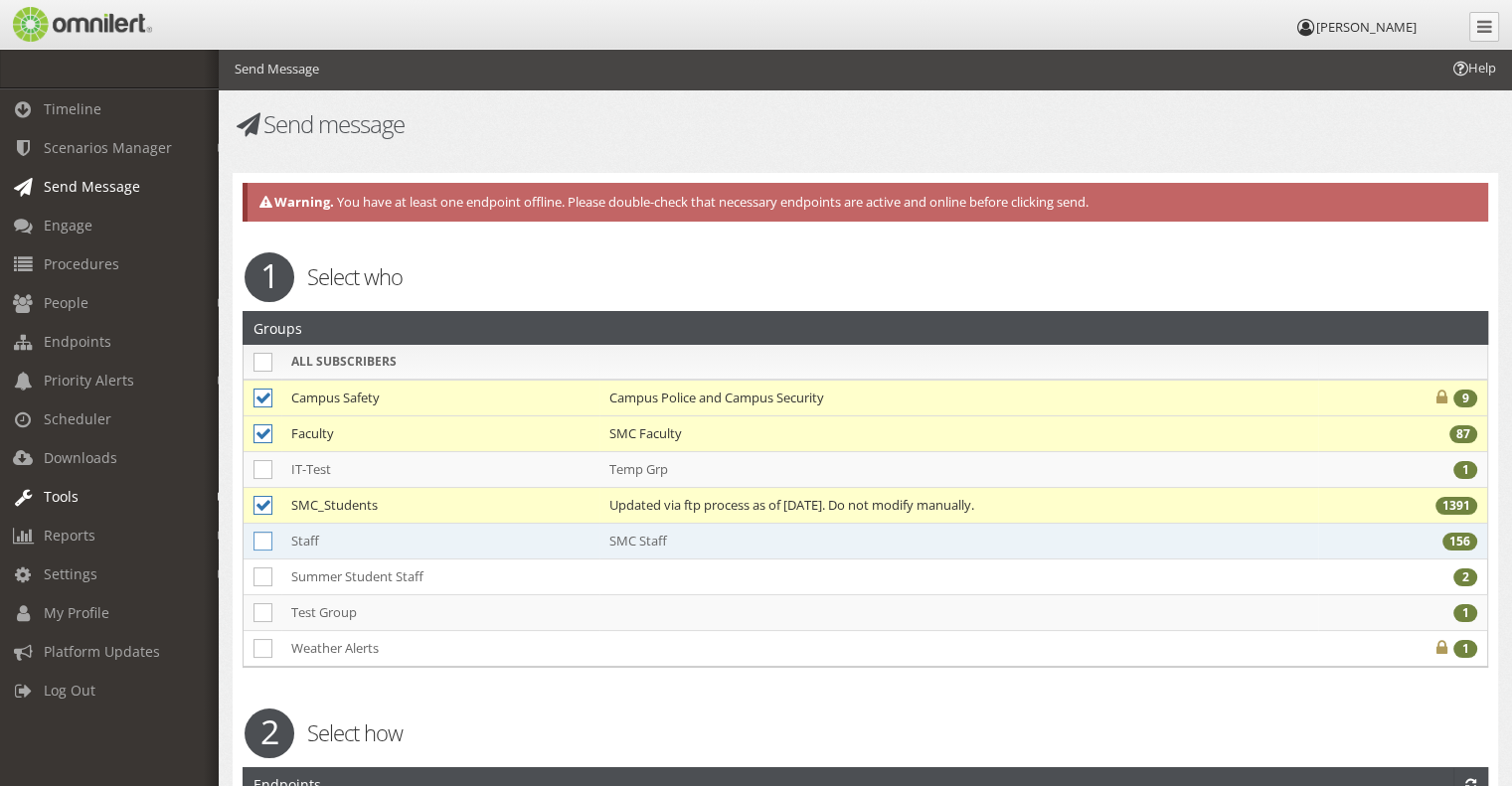
click at [259, 540] on icon at bounding box center [263, 541] width 19 height 19
checkbox input "true"
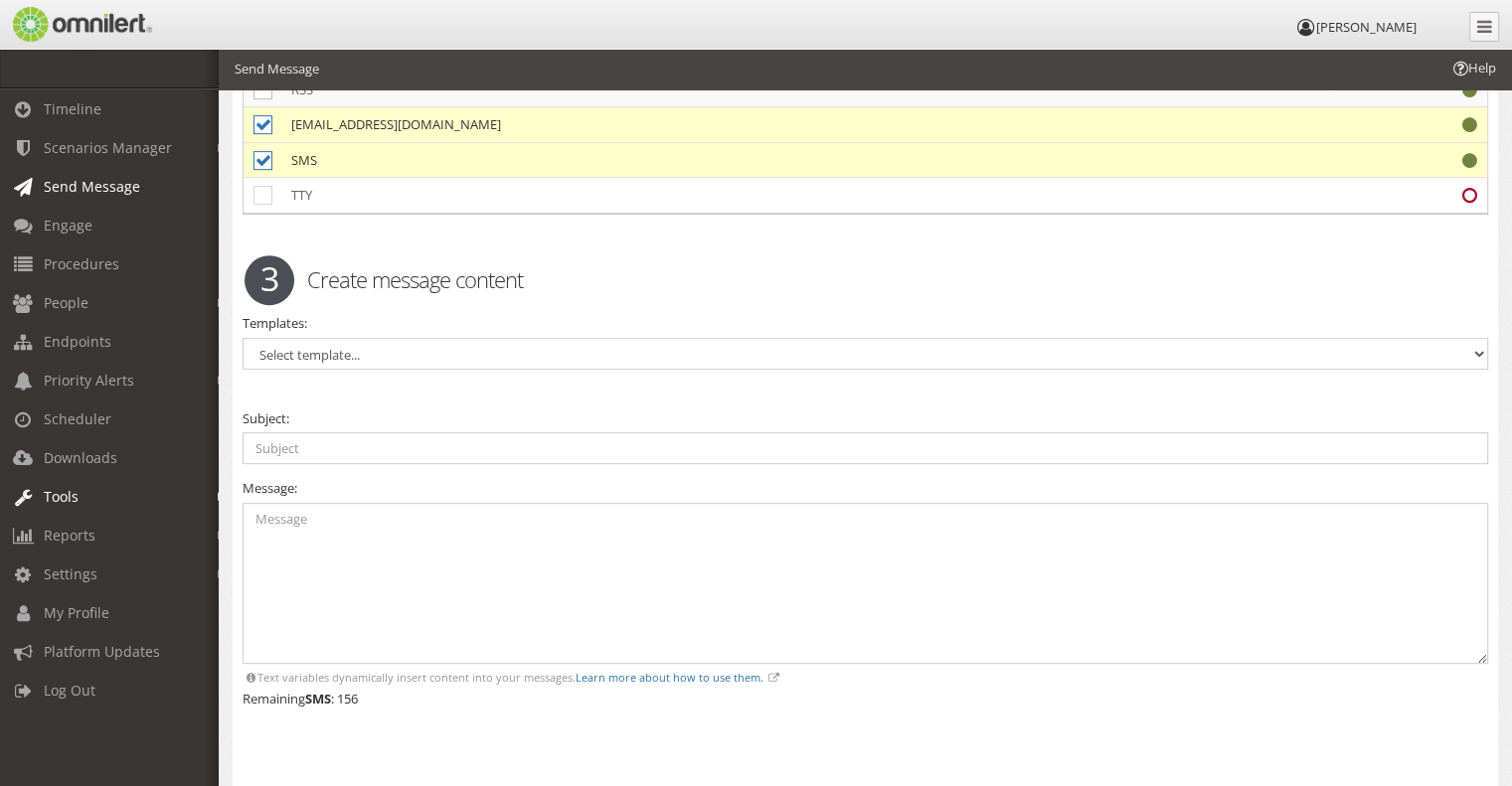
scroll to position [885, 0]
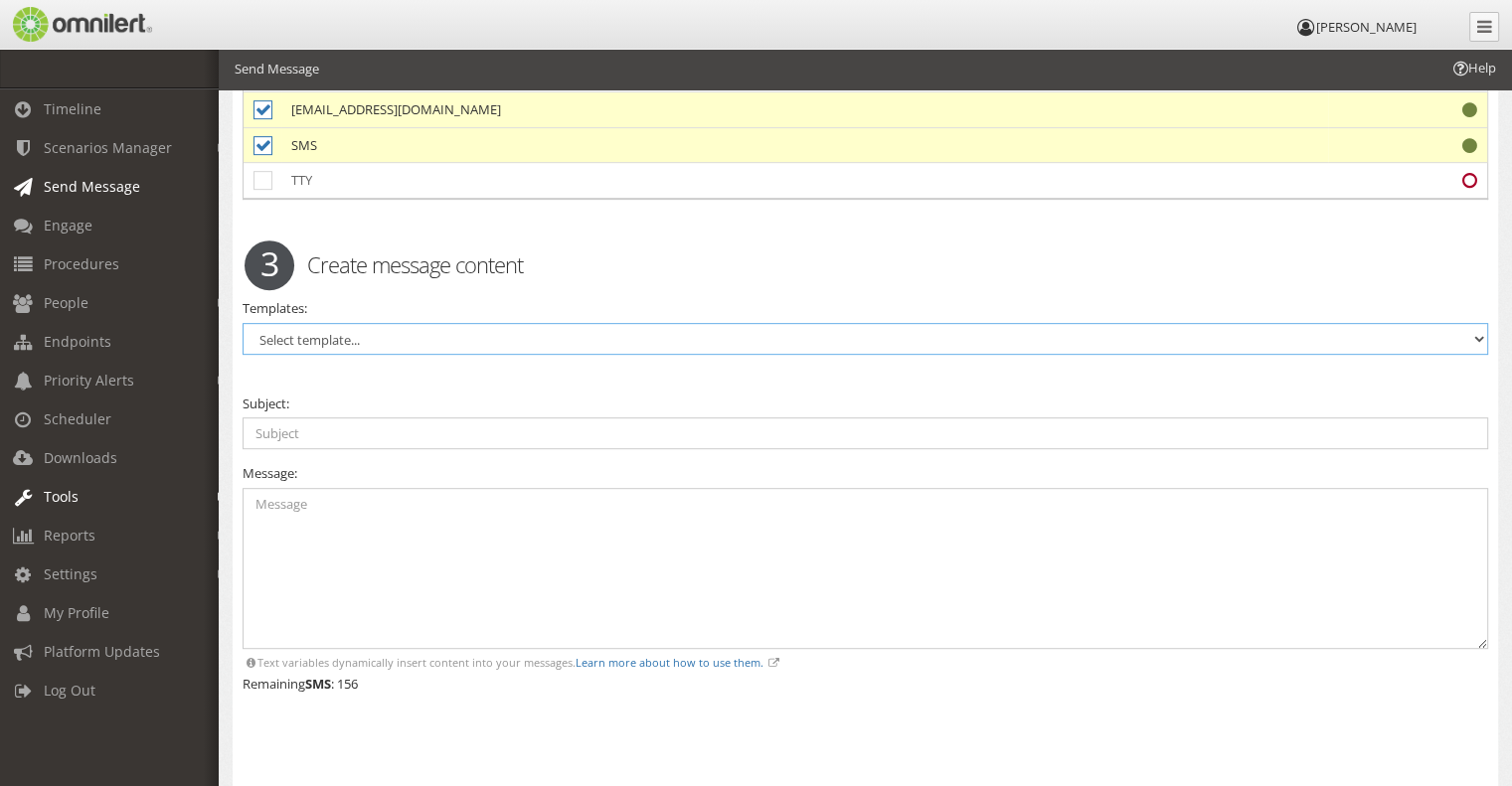
click at [573, 325] on select "Select template..." at bounding box center [865, 339] width 1245 height 32
click at [470, 429] on input "text" at bounding box center [865, 434] width 1245 height 32
click at [458, 508] on textarea at bounding box center [865, 569] width 1245 height 162
click at [420, 425] on input "TEST" at bounding box center [865, 434] width 1245 height 32
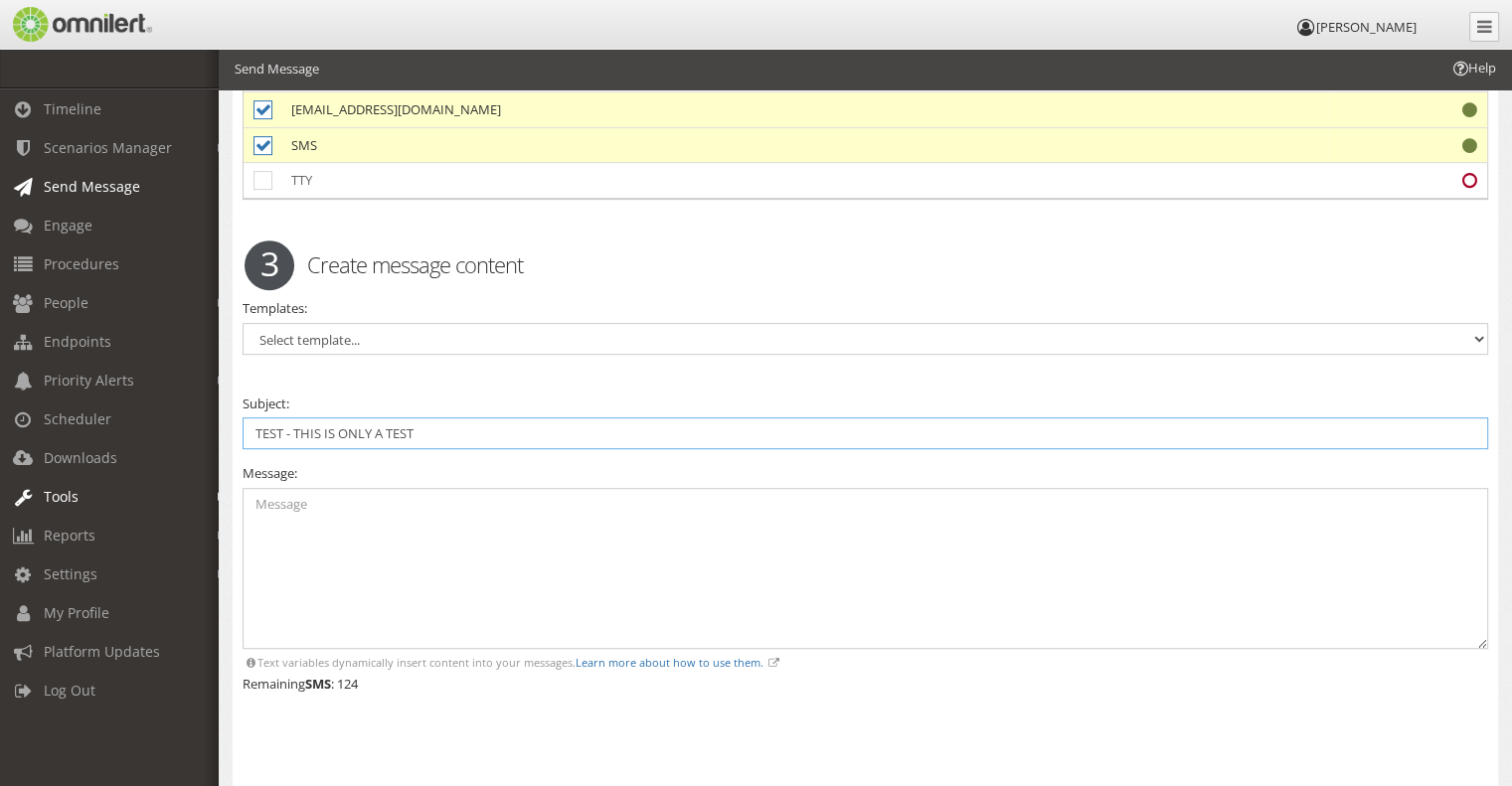
type input "TEST - THIS IS ONLY A TEST"
click at [393, 533] on textarea at bounding box center [865, 569] width 1245 height 162
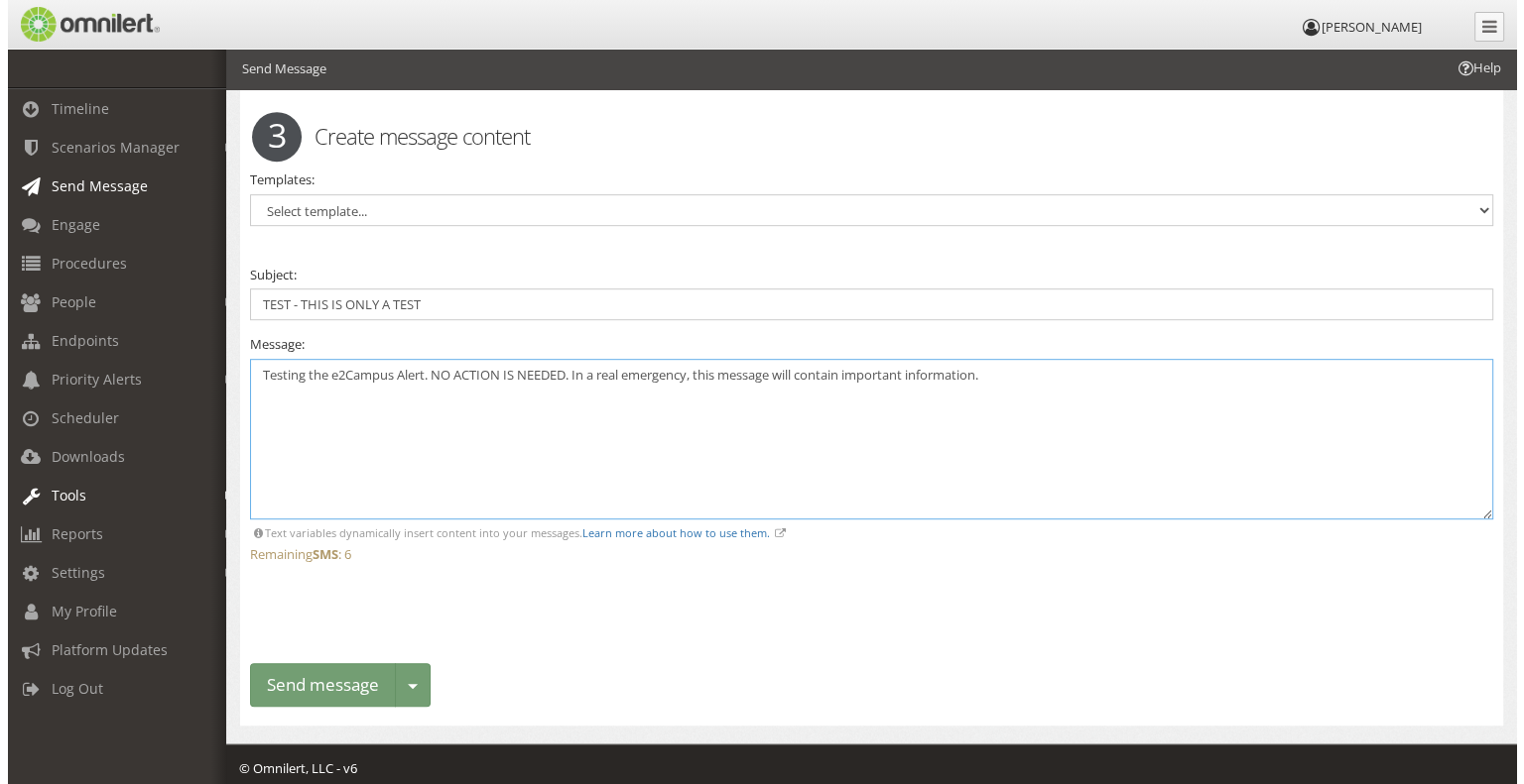
scroll to position [1012, 0]
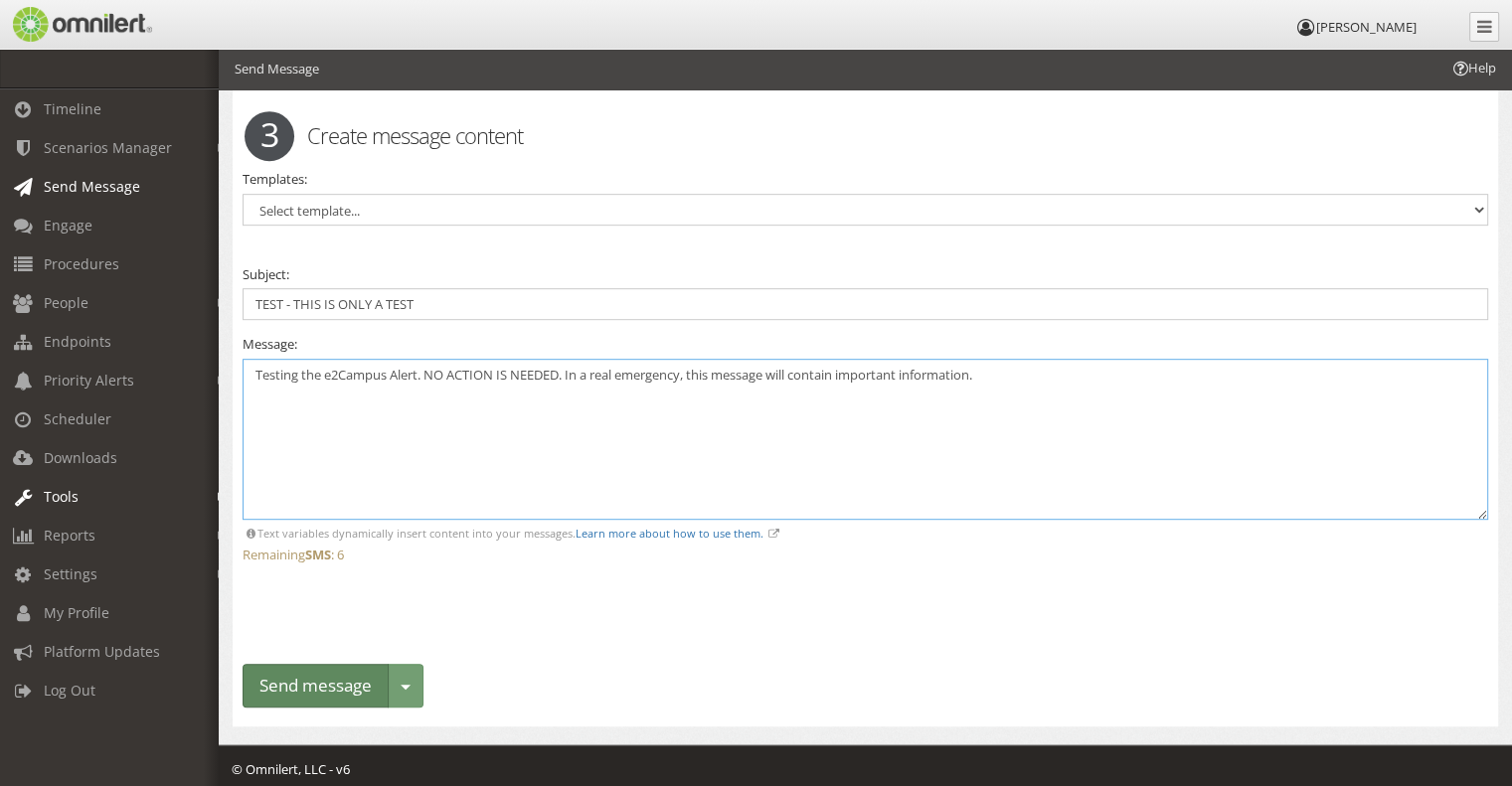
type textarea "Testing the e2Campus Alert. NO ACTION IS NEEDED. In a real emergency, this mess…"
click at [306, 672] on button "Send message" at bounding box center [315, 687] width 146 height 45
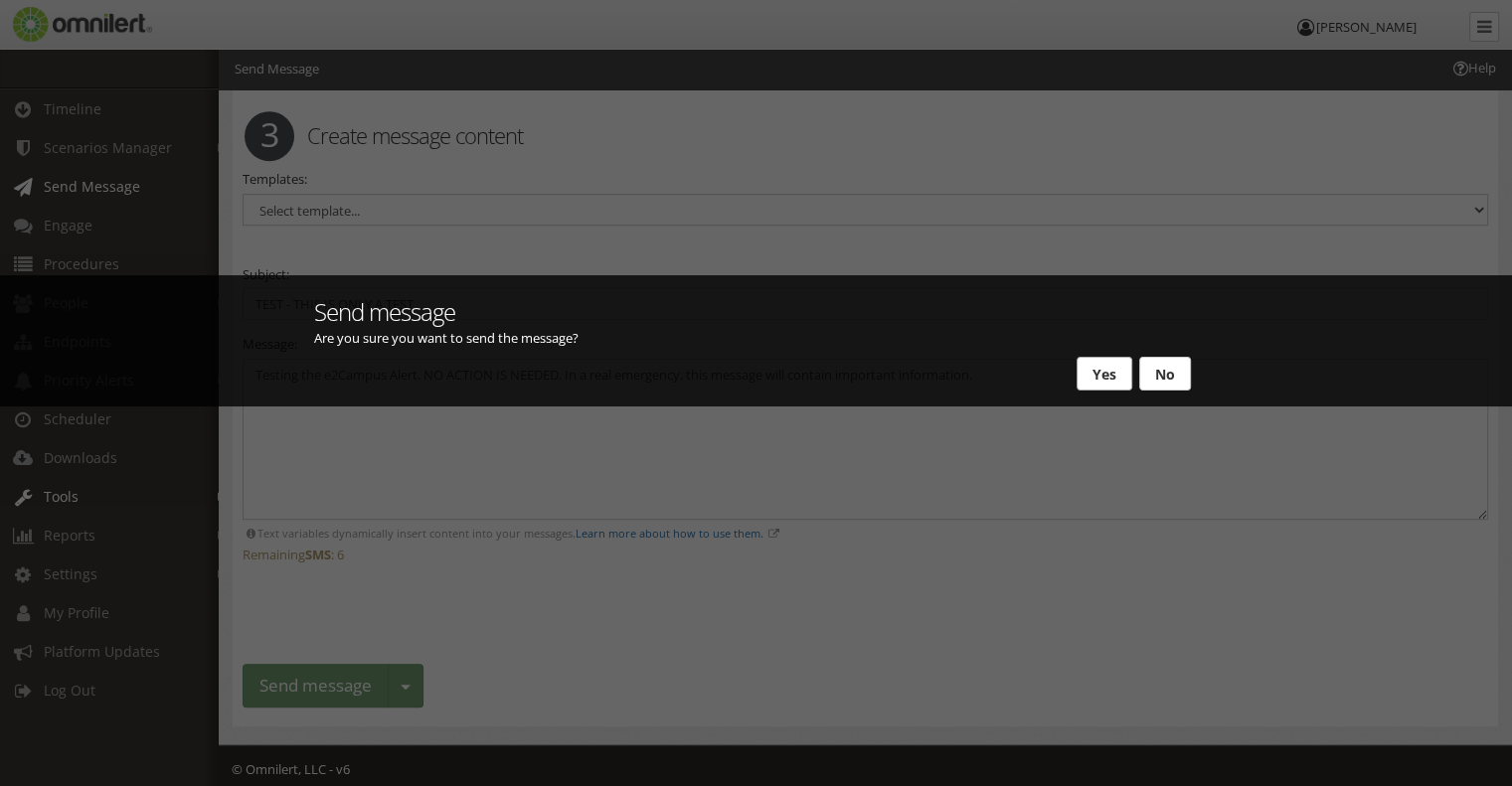
click at [1091, 368] on button "Yes" at bounding box center [1104, 374] width 56 height 34
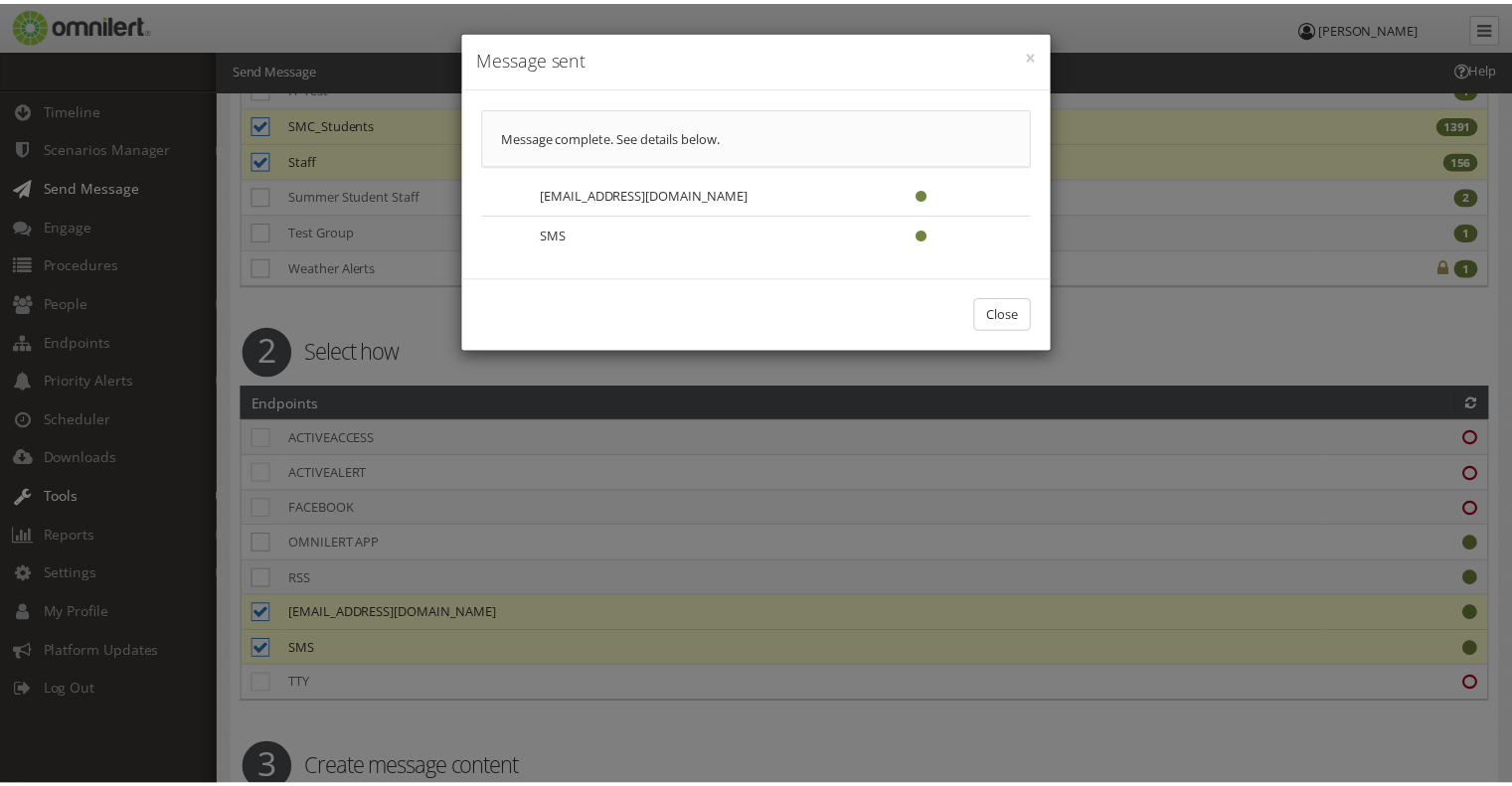
scroll to position [0, 0]
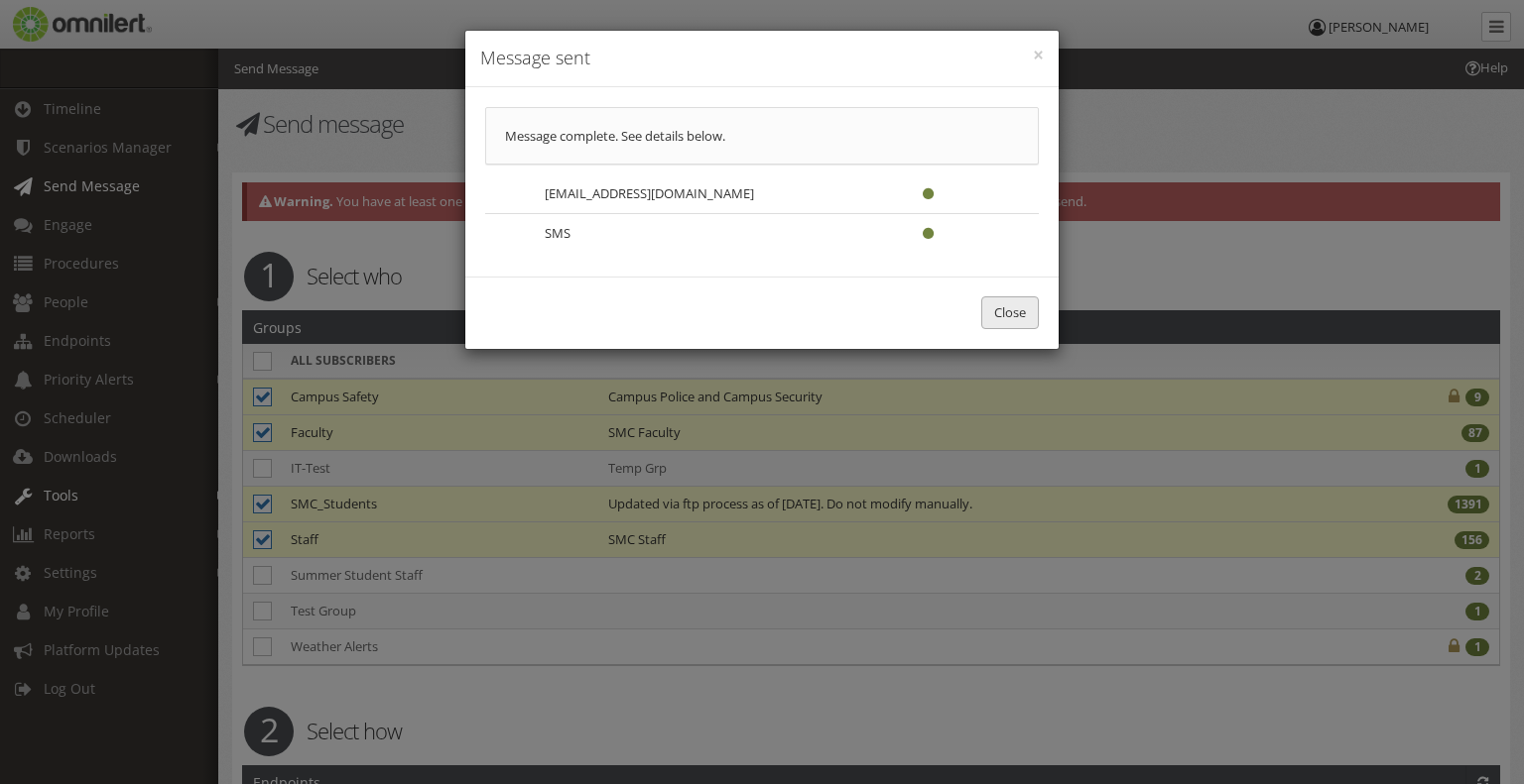
click at [1005, 309] on button "Close" at bounding box center [1010, 313] width 58 height 33
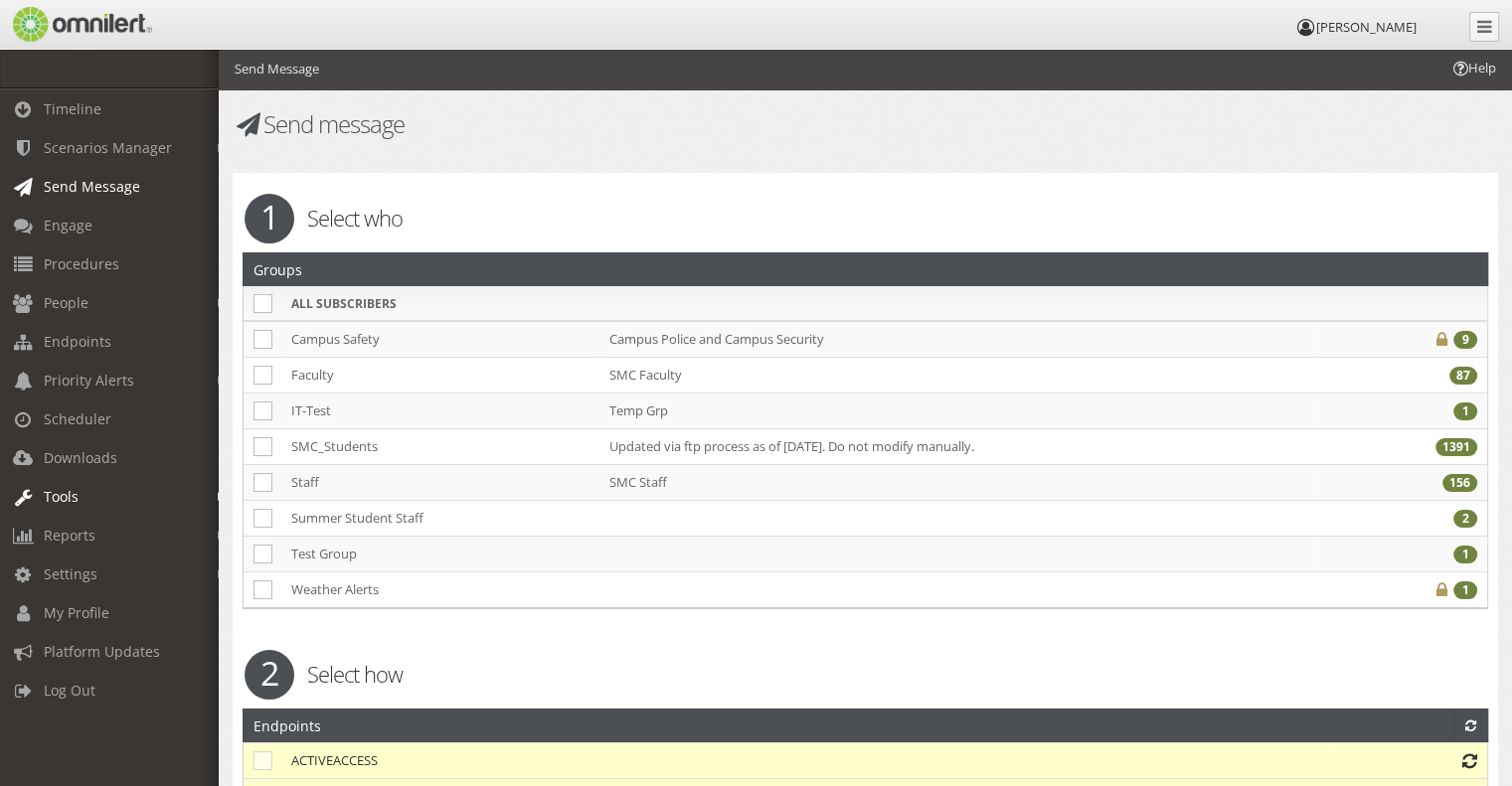
checkbox input "false"
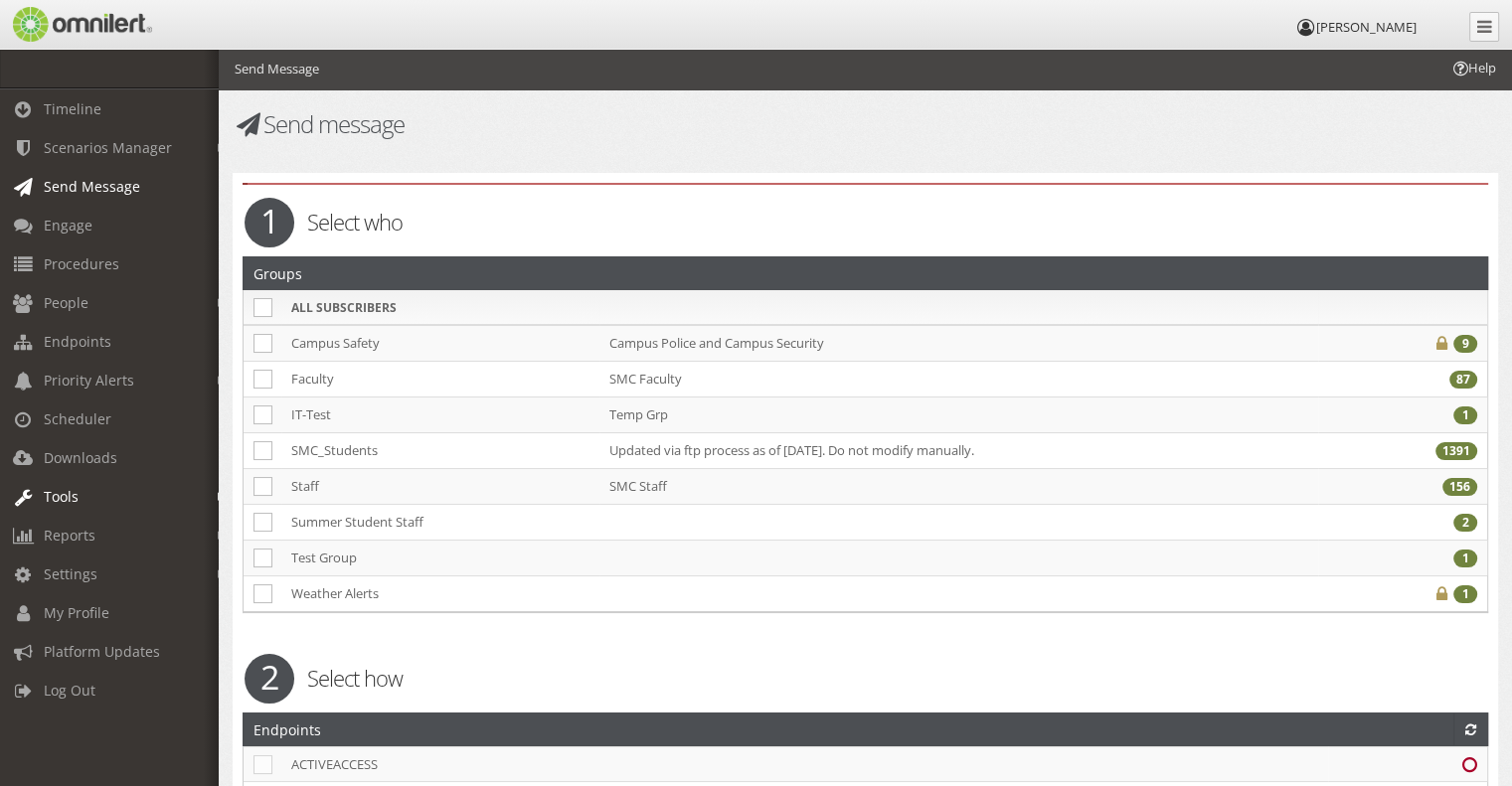
checkbox input "false"
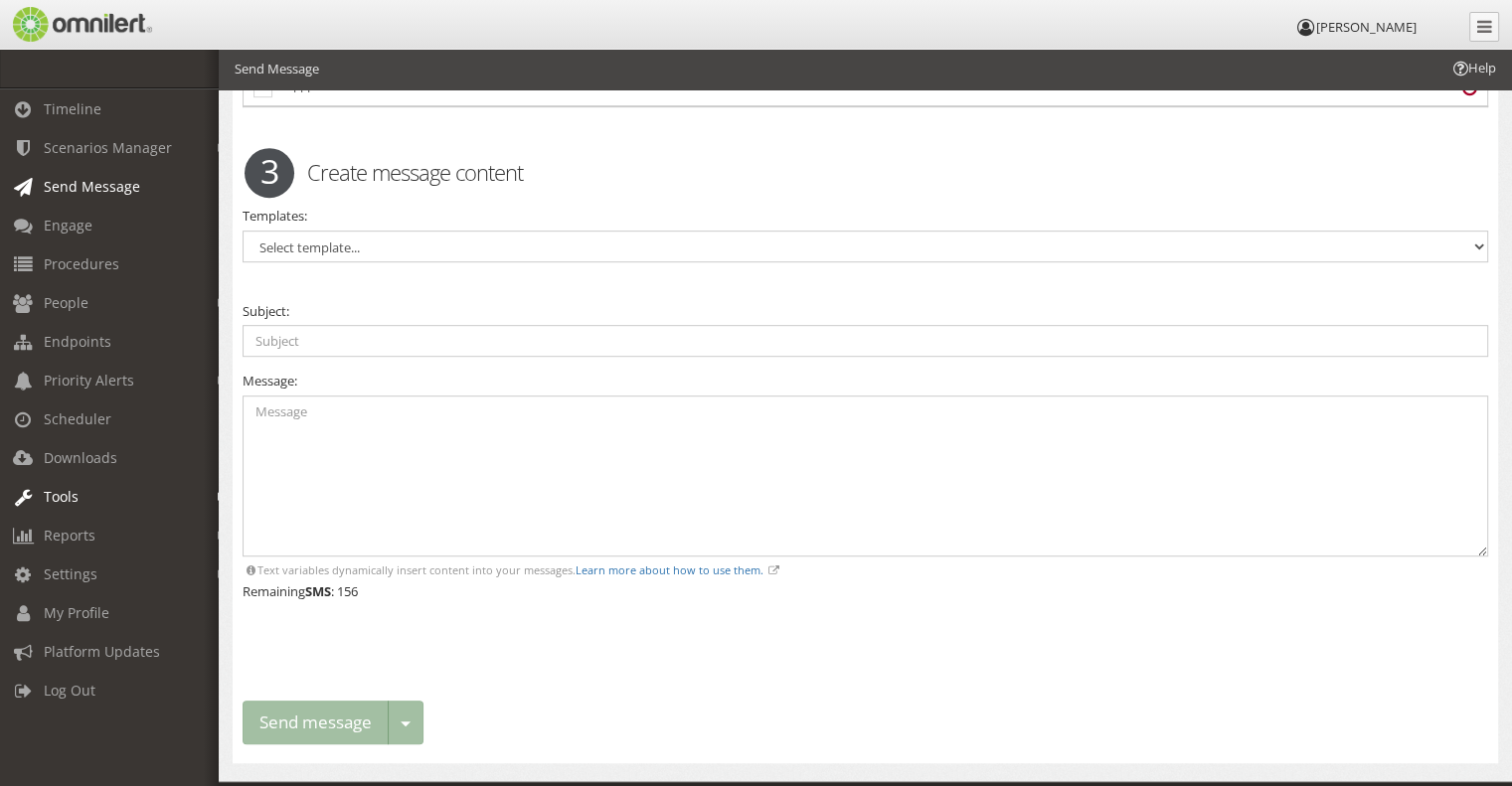
scroll to position [975, 0]
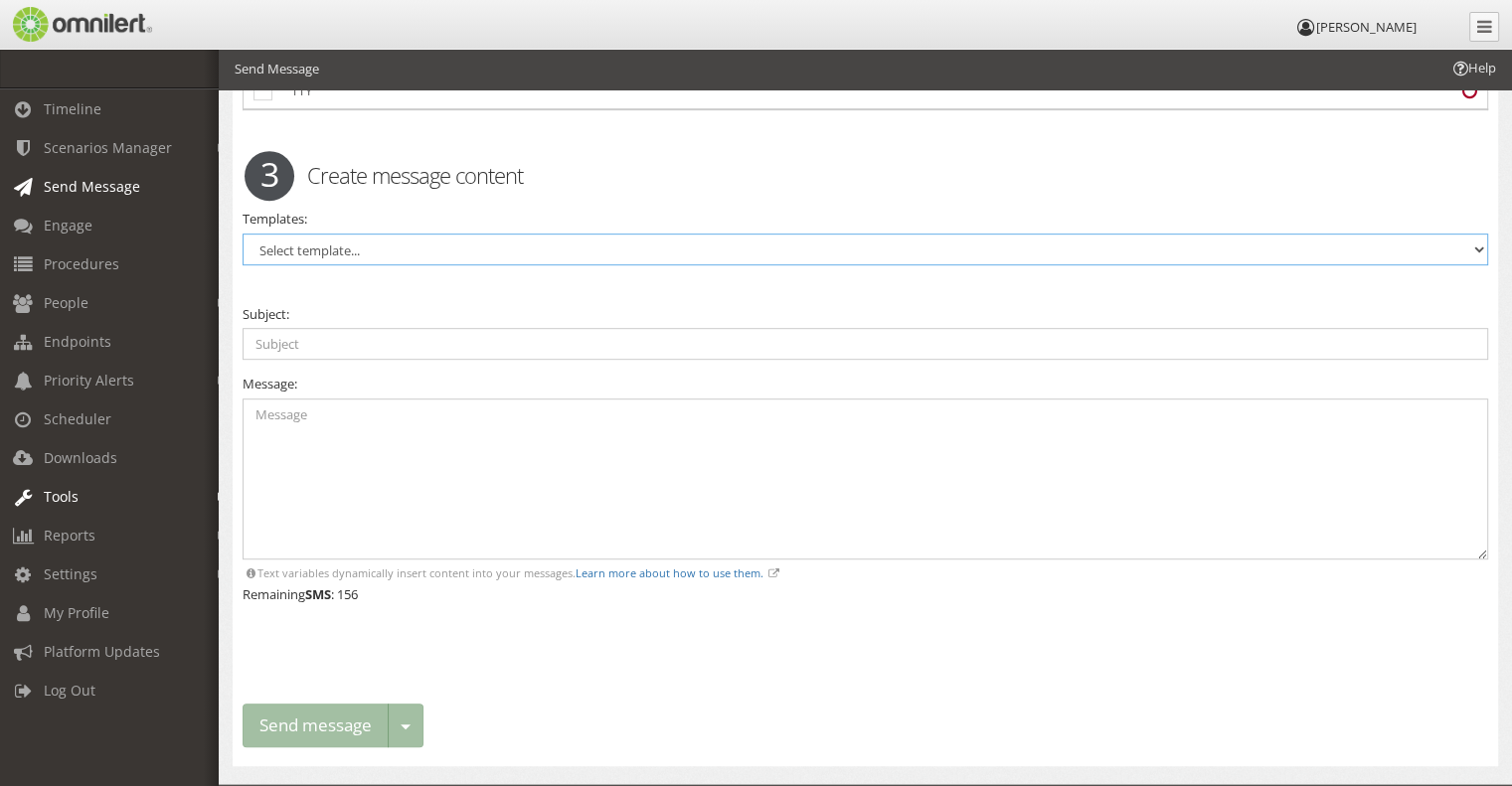
click at [765, 234] on select "Select template..." at bounding box center [865, 250] width 1245 height 32
click at [790, 186] on div "3 Create message content" at bounding box center [865, 175] width 1271 height 70
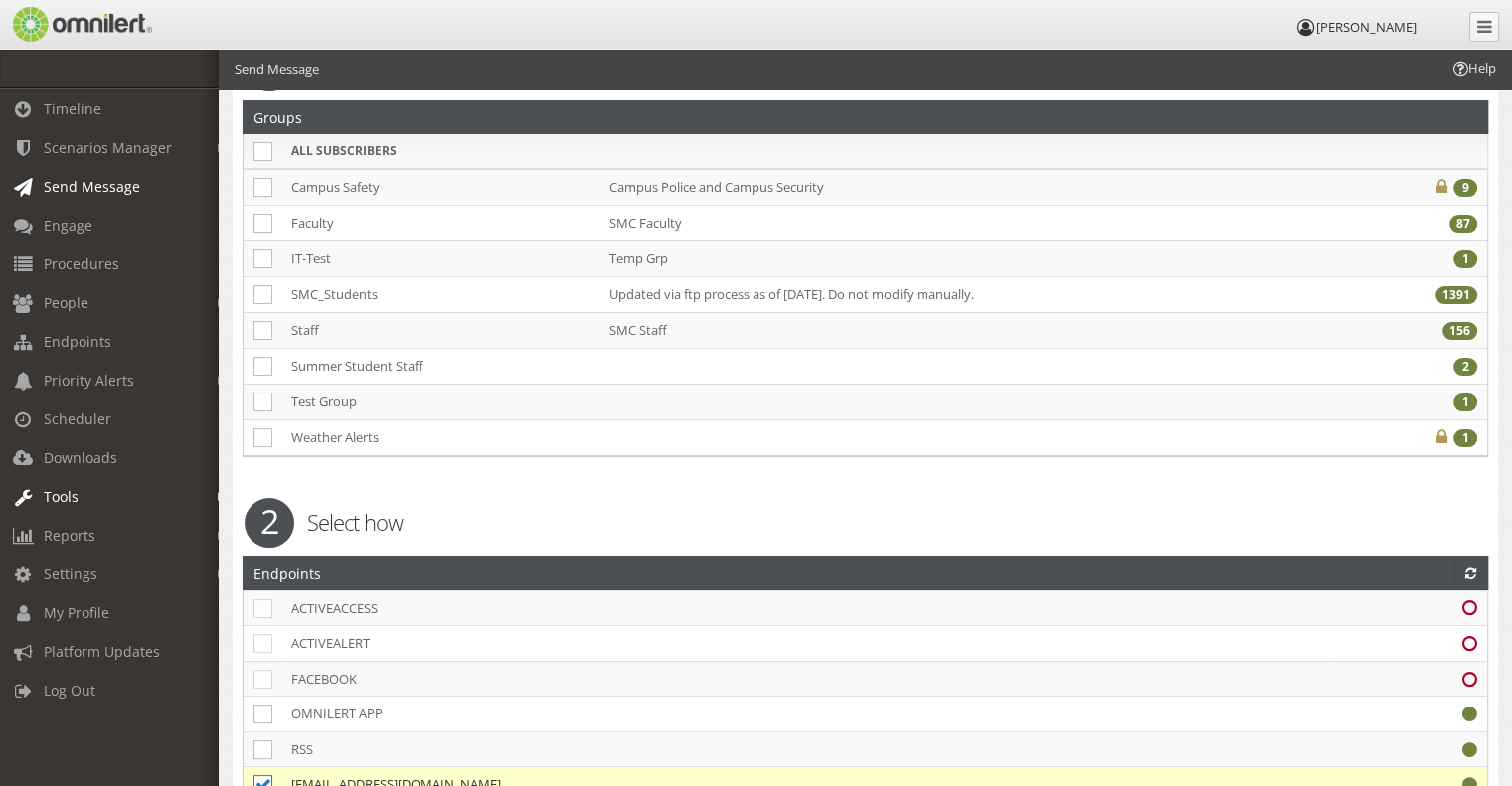
scroll to position [0, 0]
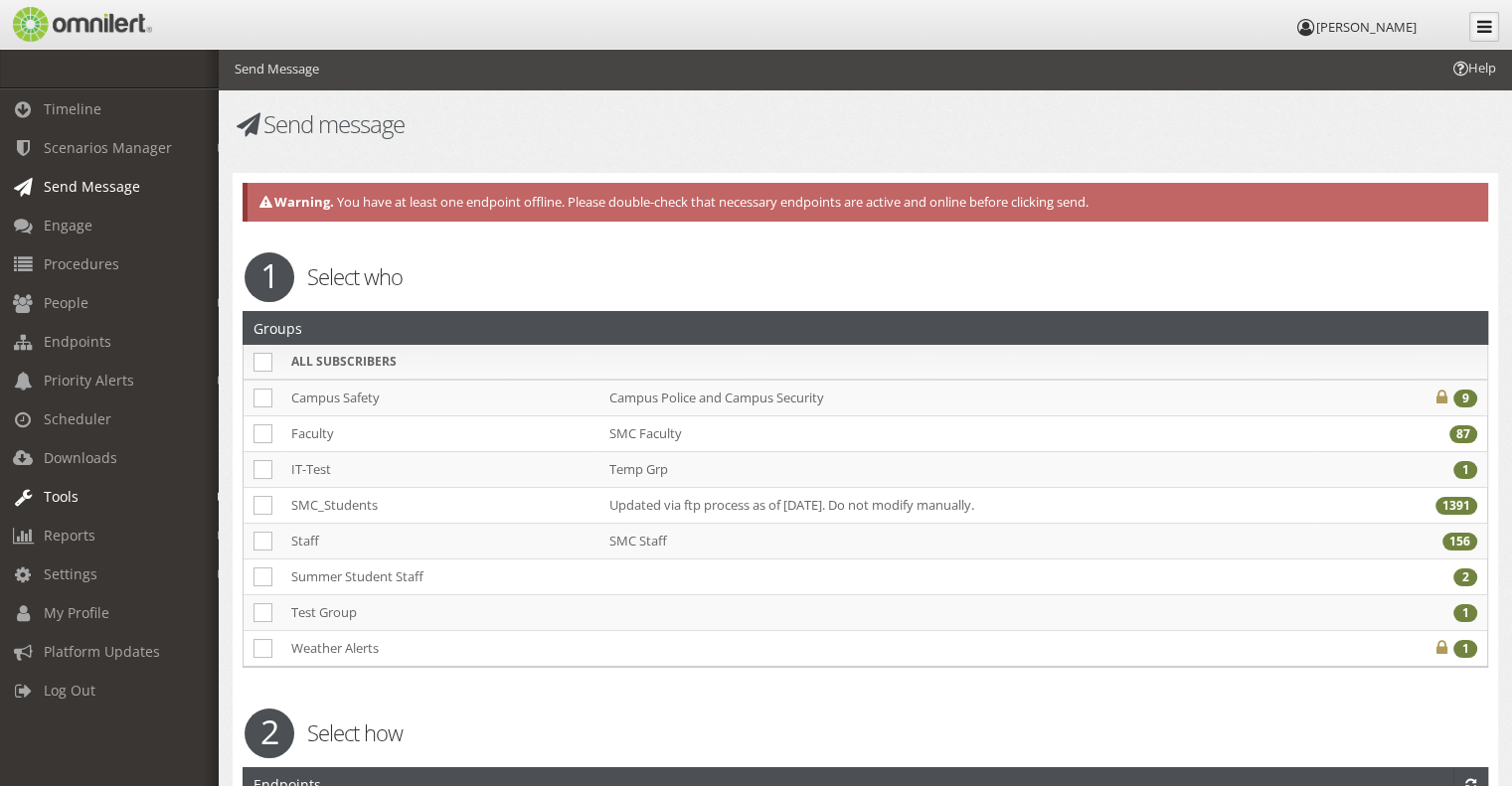
click at [1480, 25] on icon at bounding box center [1484, 26] width 15 height 17
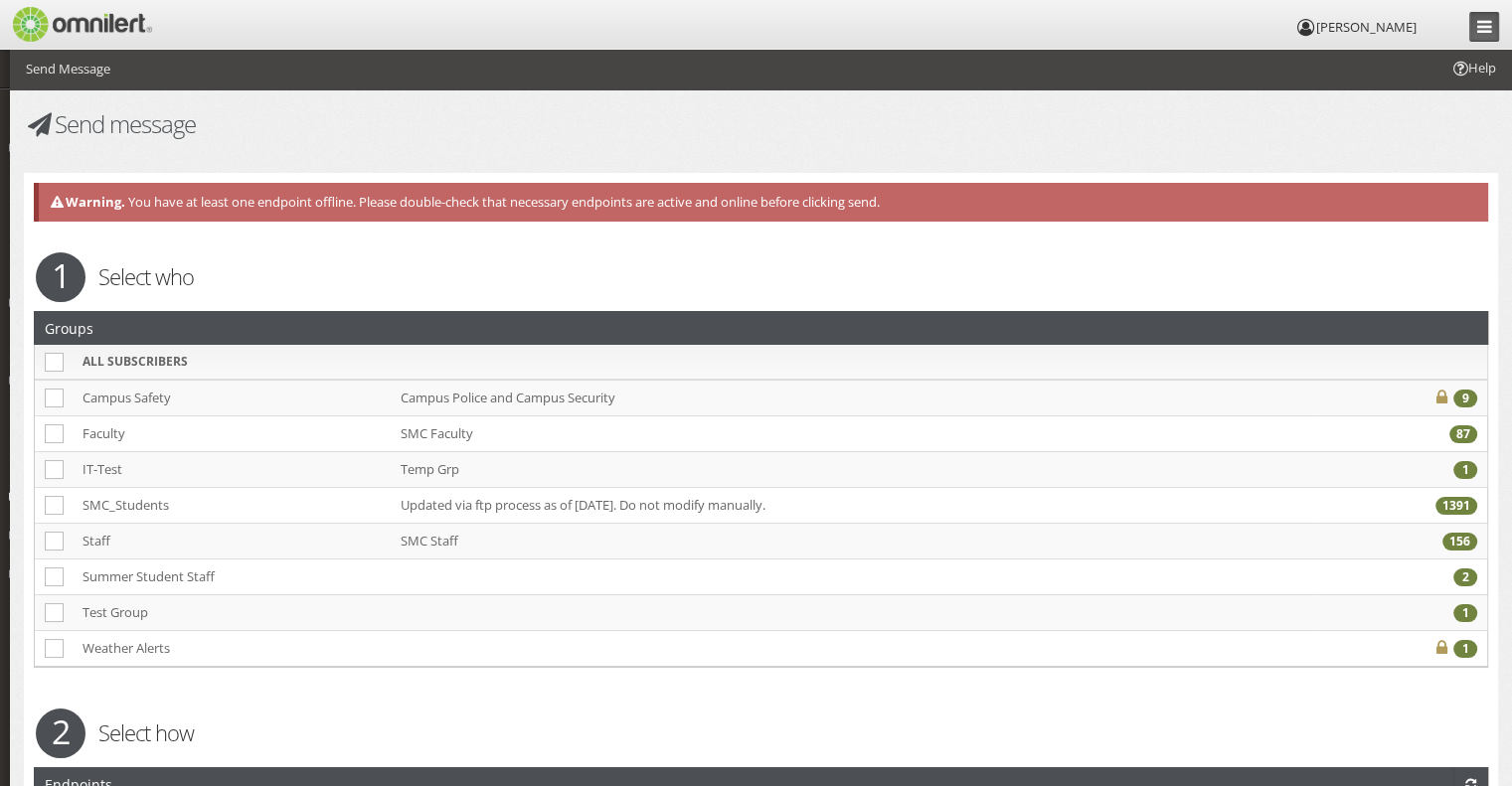
click at [1480, 25] on icon at bounding box center [1484, 26] width 15 height 17
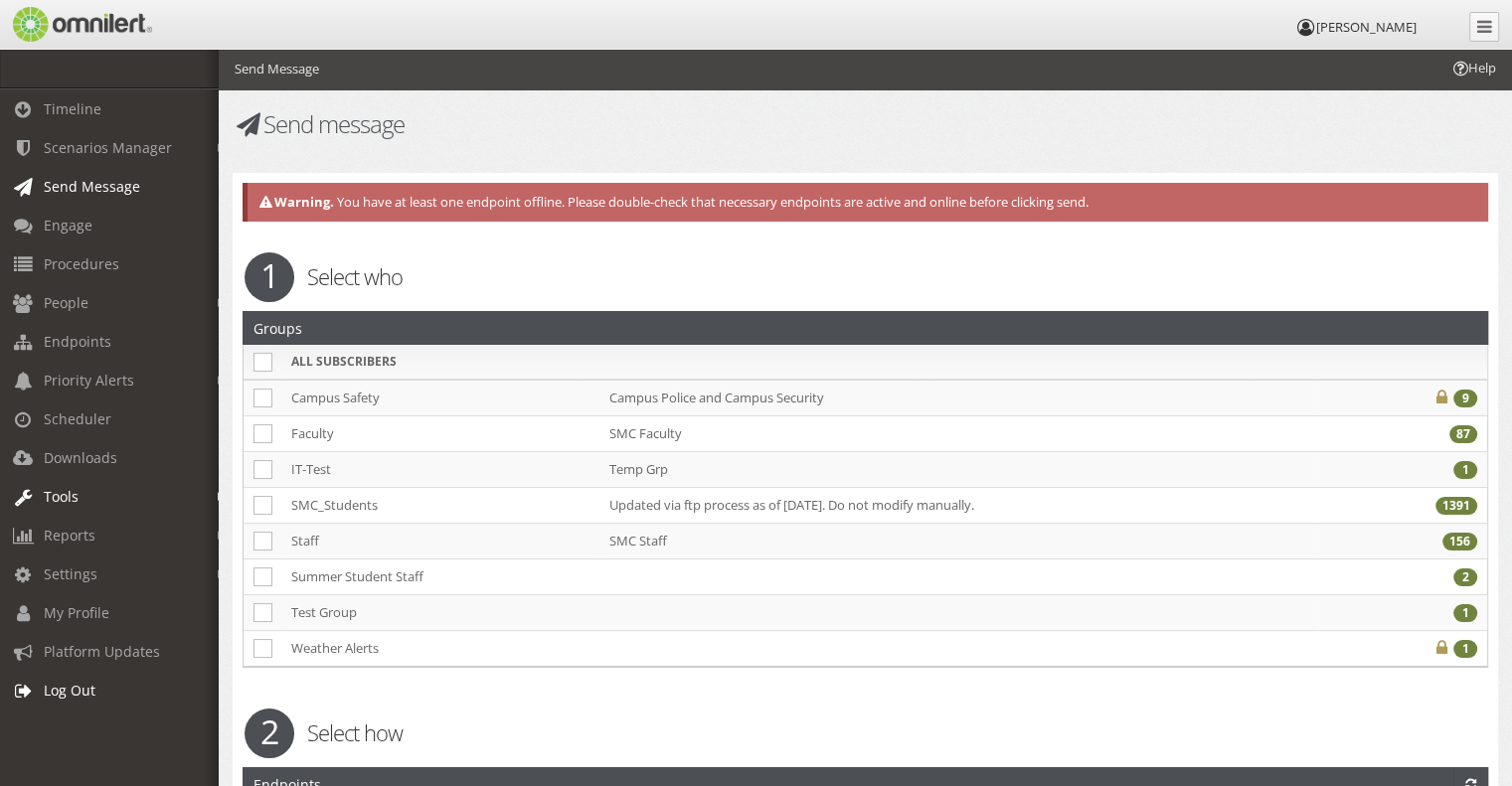
click at [92, 686] on span "Log Out" at bounding box center [70, 690] width 52 height 19
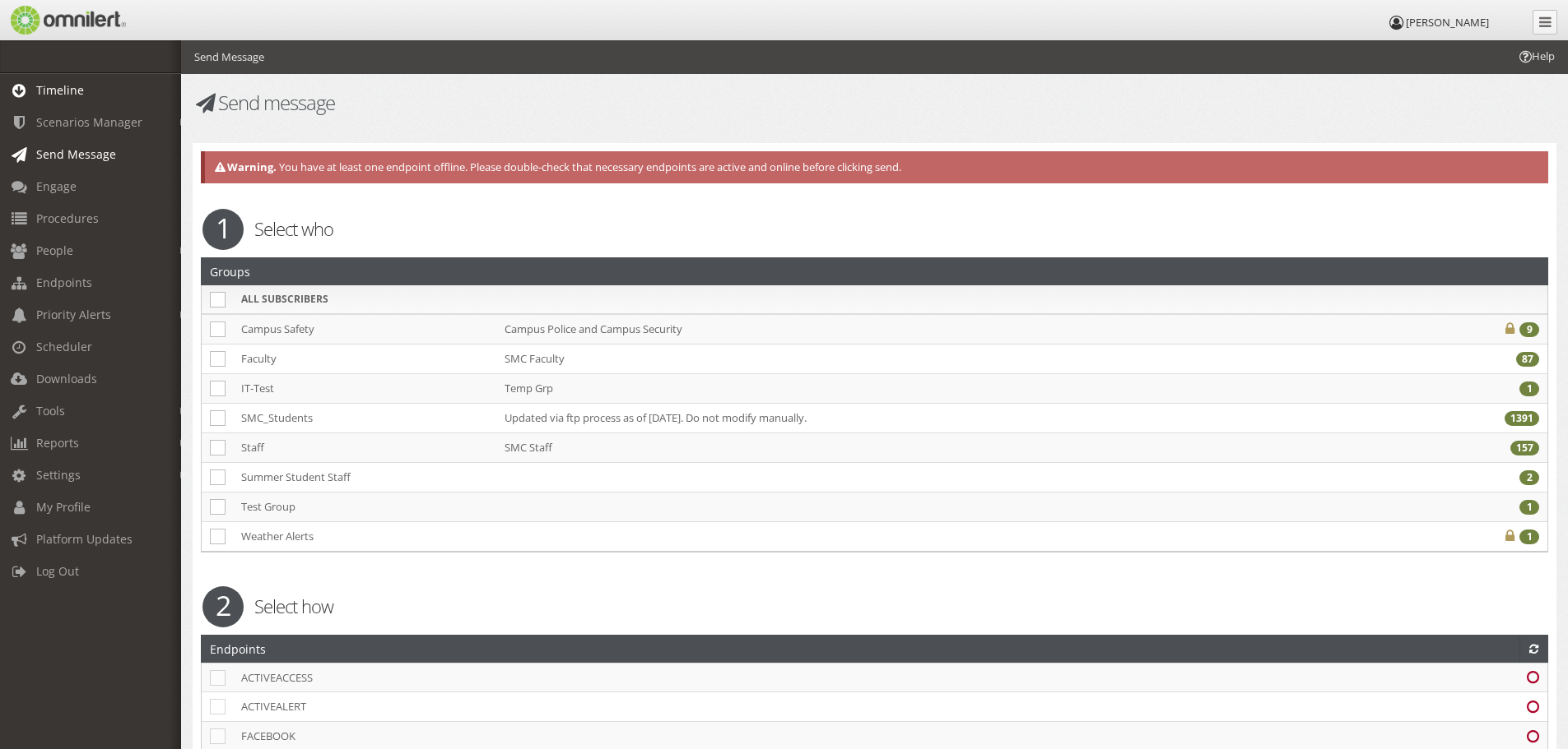
click at [65, 95] on span "Timeline" at bounding box center [60, 90] width 48 height 16
